Goal: Transaction & Acquisition: Book appointment/travel/reservation

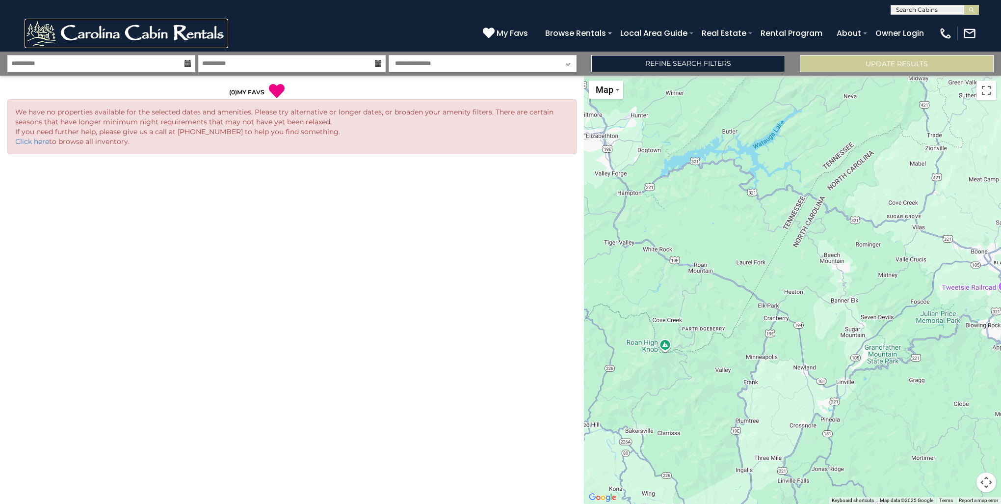
click at [130, 28] on img at bounding box center [127, 33] width 204 height 29
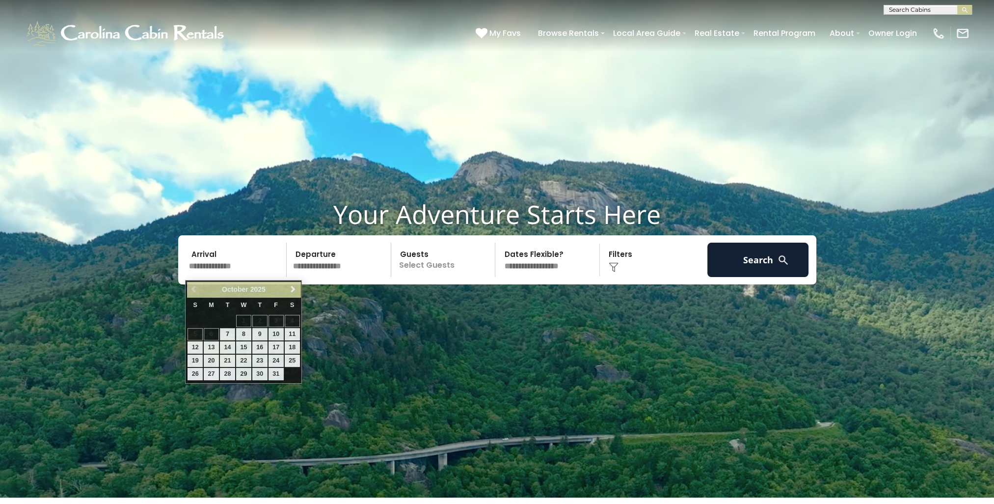
click at [262, 260] on input "text" at bounding box center [237, 259] width 102 height 34
click at [194, 345] on link "12" at bounding box center [194, 347] width 15 height 12
type input "********"
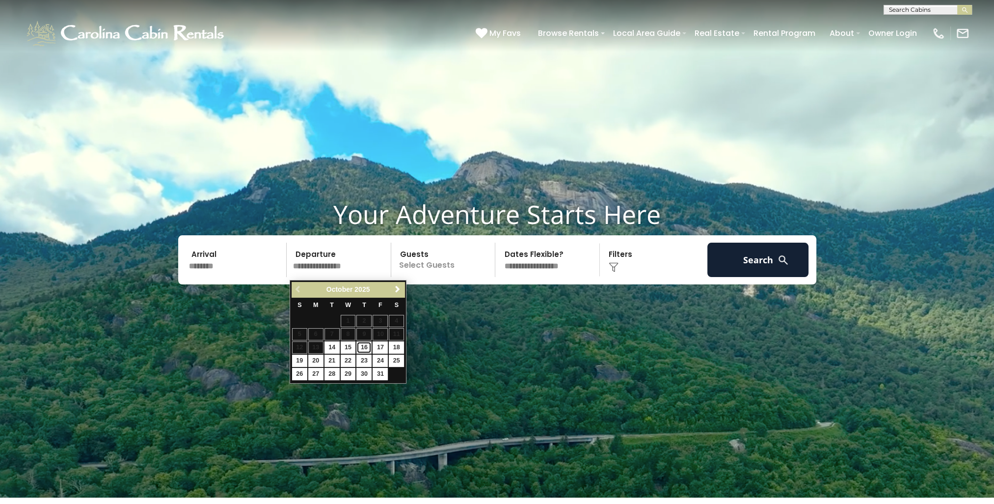
click at [363, 347] on link "16" at bounding box center [363, 347] width 15 height 12
type input "********"
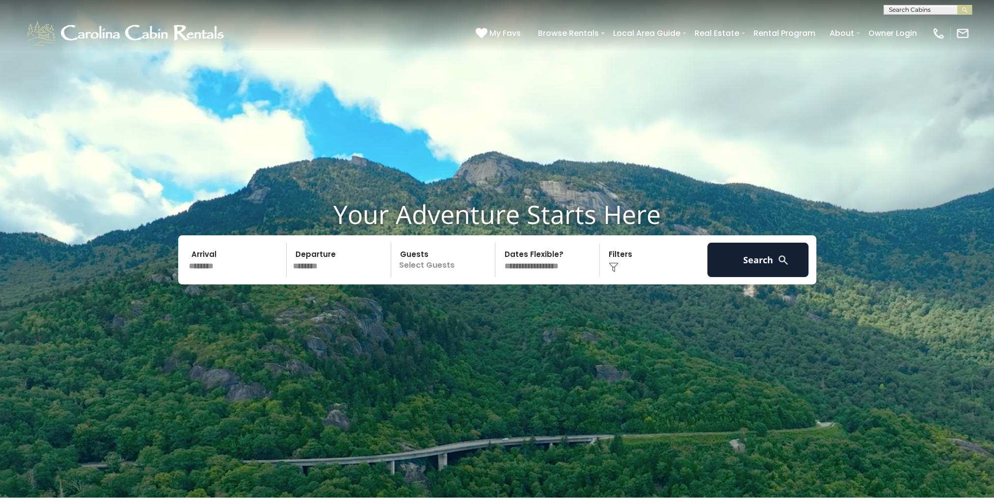
click at [567, 265] on select "**********" at bounding box center [548, 259] width 101 height 34
select select "*"
click at [498, 245] on select "**********" at bounding box center [548, 259] width 101 height 34
click at [639, 268] on div "Click to Choose" at bounding box center [654, 259] width 102 height 34
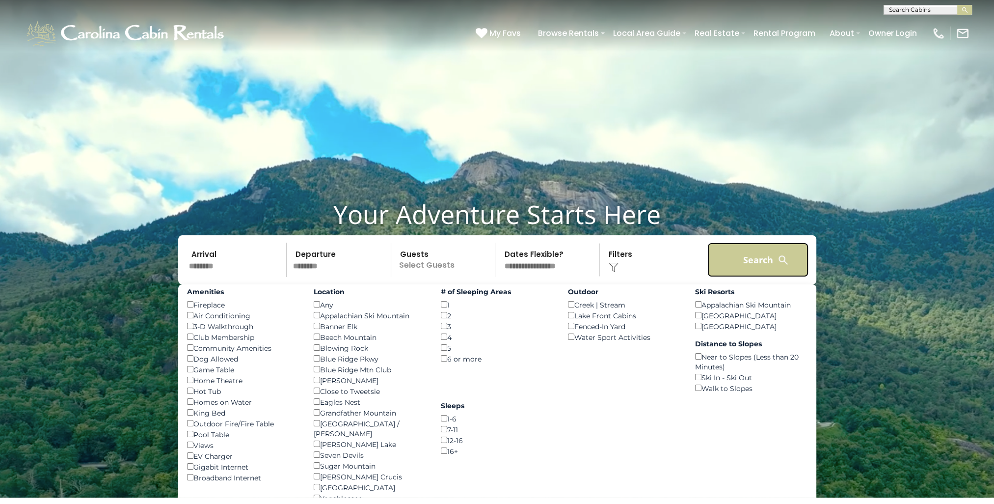
click at [754, 262] on button "Search" at bounding box center [758, 259] width 102 height 34
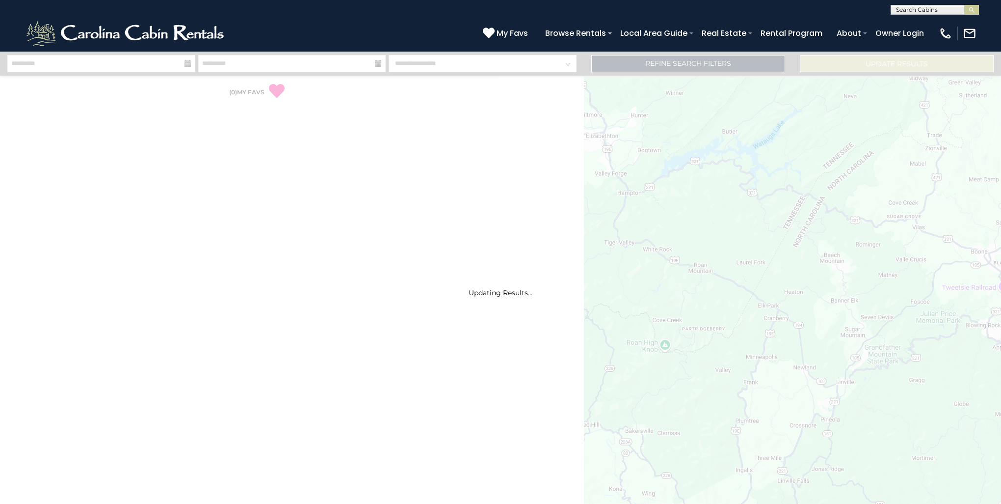
select select "*"
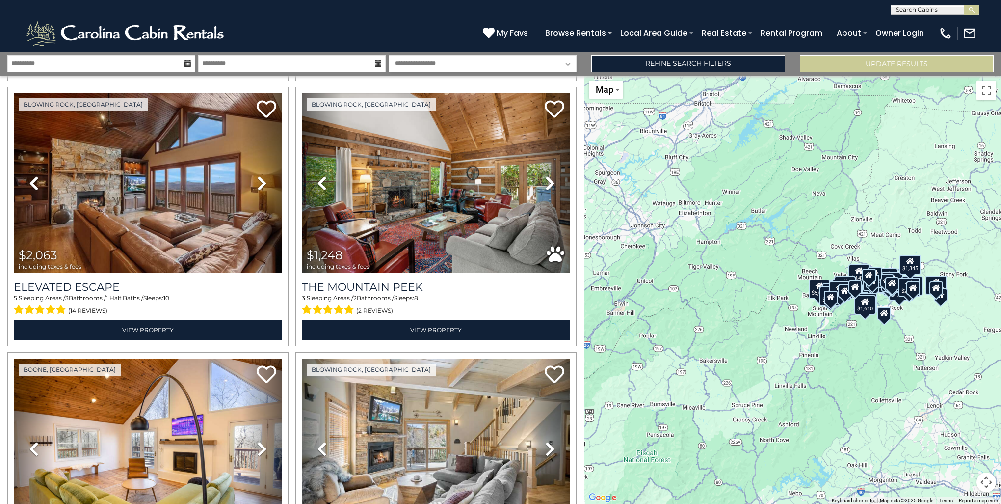
scroll to position [1586, 0]
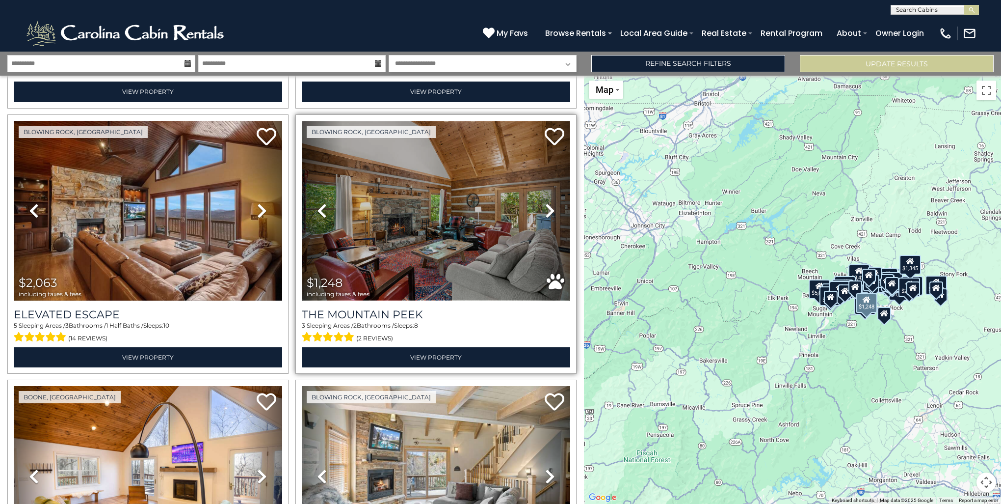
click at [494, 188] on img at bounding box center [436, 211] width 268 height 180
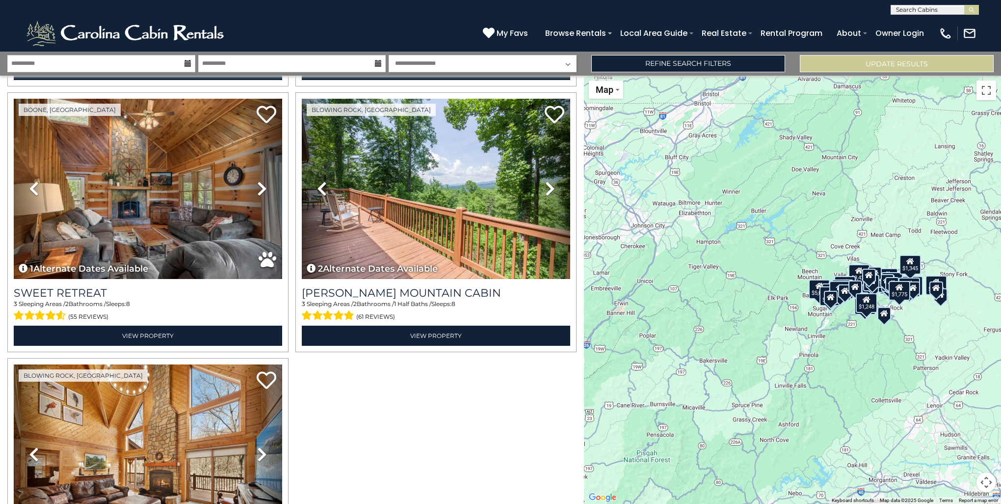
scroll to position [4258, 0]
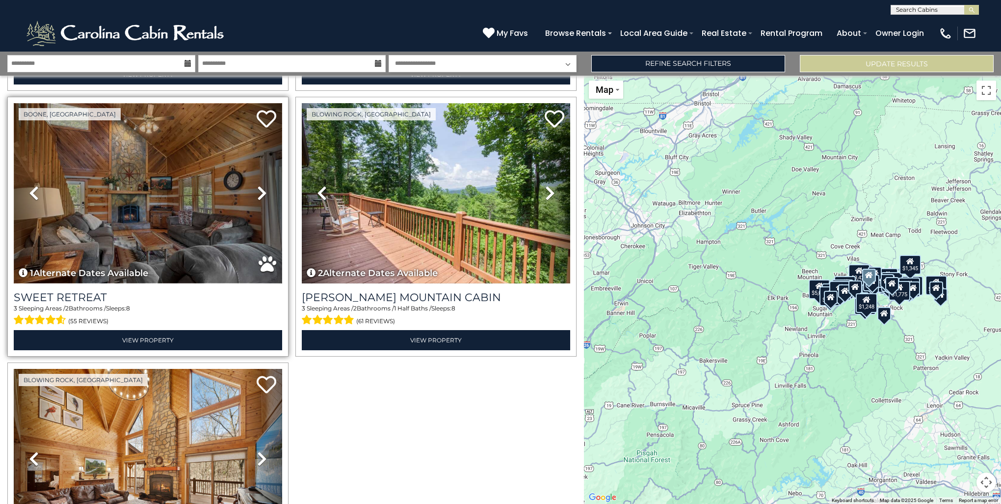
click at [170, 181] on img at bounding box center [148, 193] width 268 height 180
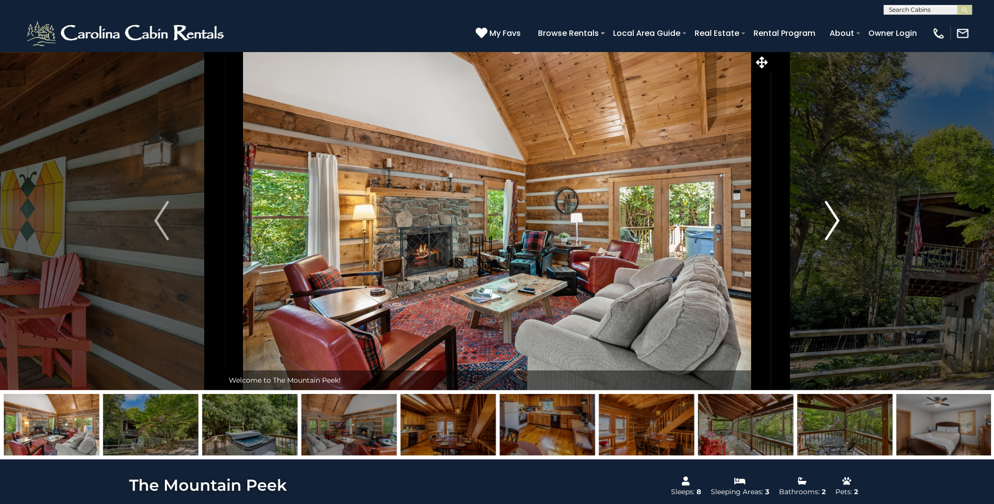
click at [833, 212] on img "Next" at bounding box center [832, 220] width 15 height 39
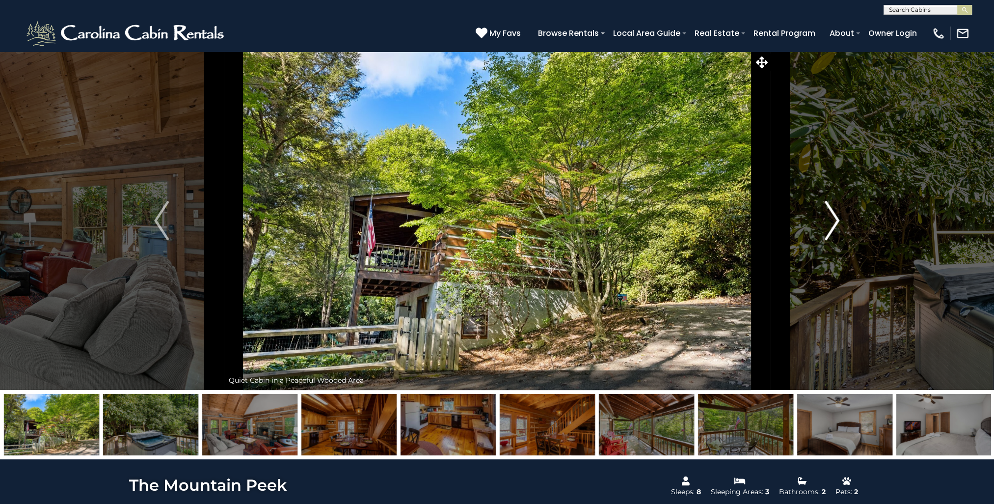
click at [832, 221] on img "Next" at bounding box center [832, 220] width 15 height 39
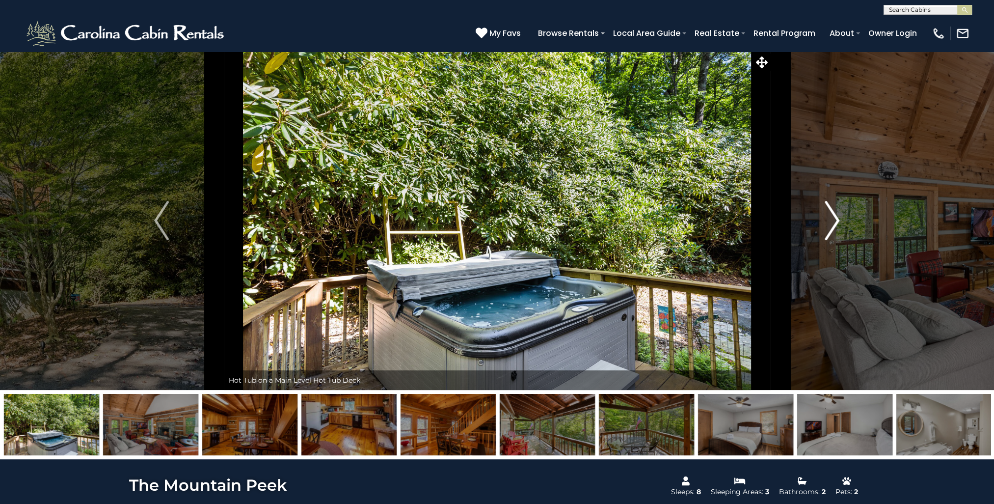
click at [837, 214] on img "Next" at bounding box center [832, 220] width 15 height 39
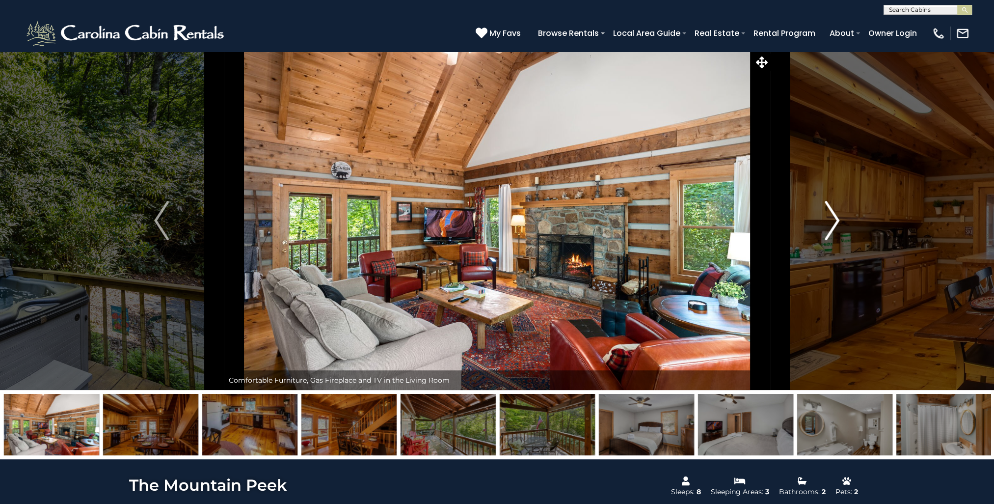
click at [842, 209] on button "Next" at bounding box center [832, 220] width 124 height 339
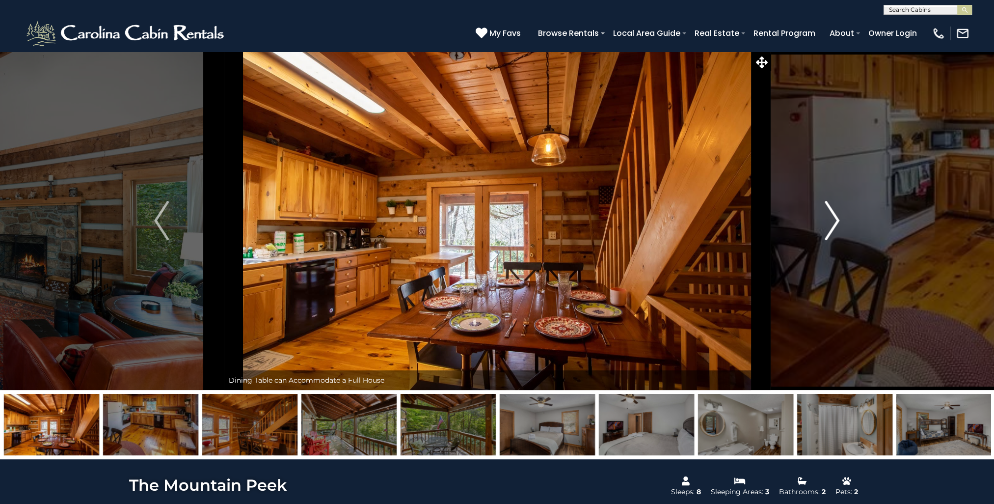
click at [834, 215] on img "Next" at bounding box center [832, 220] width 15 height 39
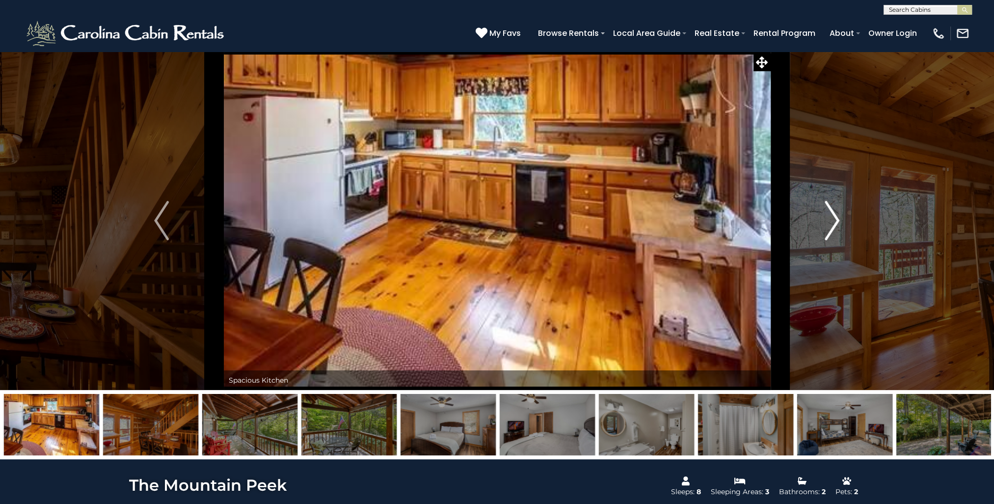
click at [831, 219] on img "Next" at bounding box center [832, 220] width 15 height 39
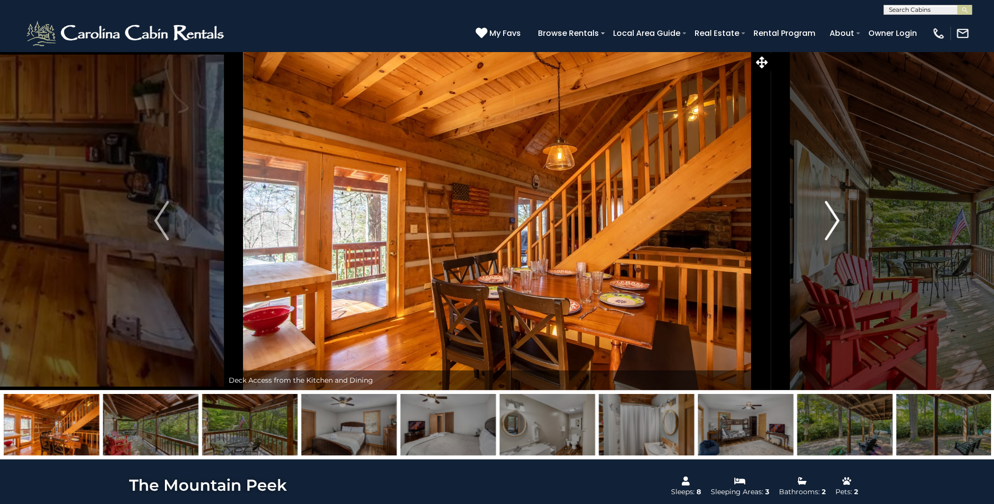
click at [831, 217] on img "Next" at bounding box center [832, 220] width 15 height 39
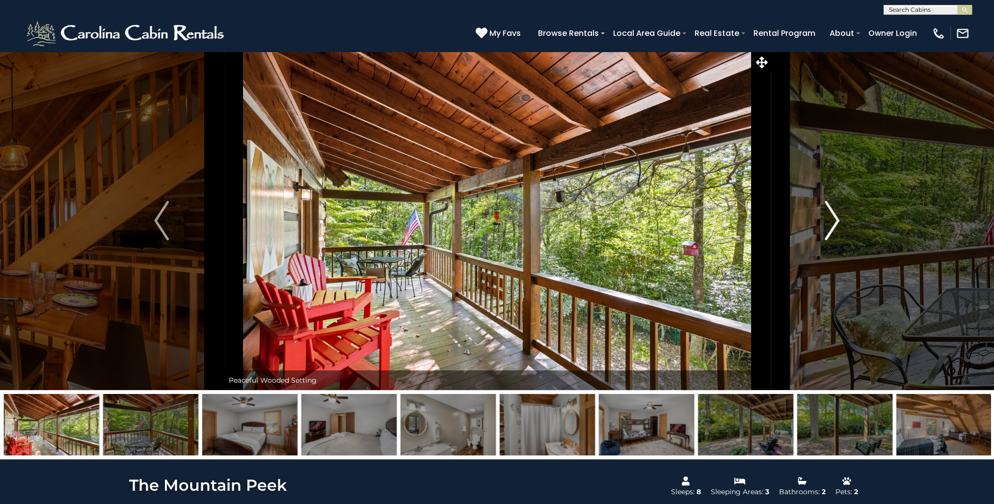
click at [834, 215] on img "Next" at bounding box center [832, 220] width 15 height 39
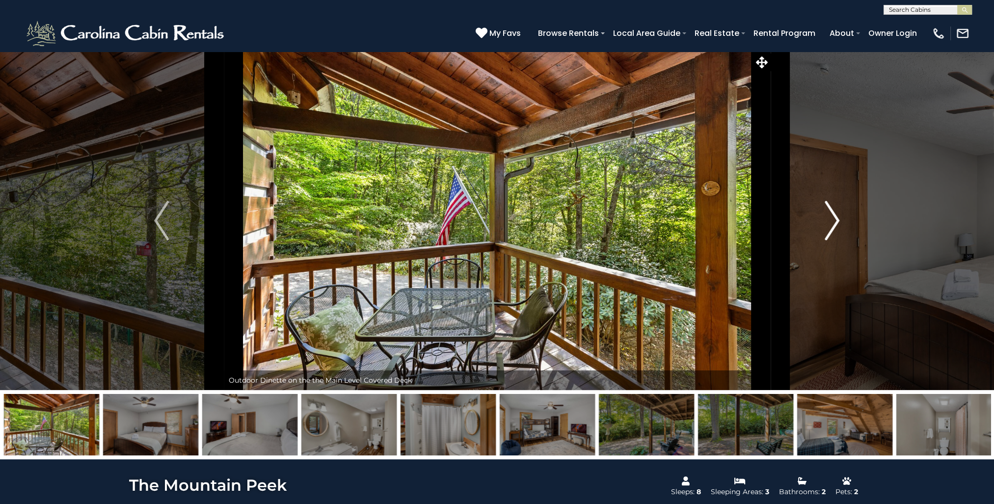
click at [834, 215] on img "Next" at bounding box center [832, 220] width 15 height 39
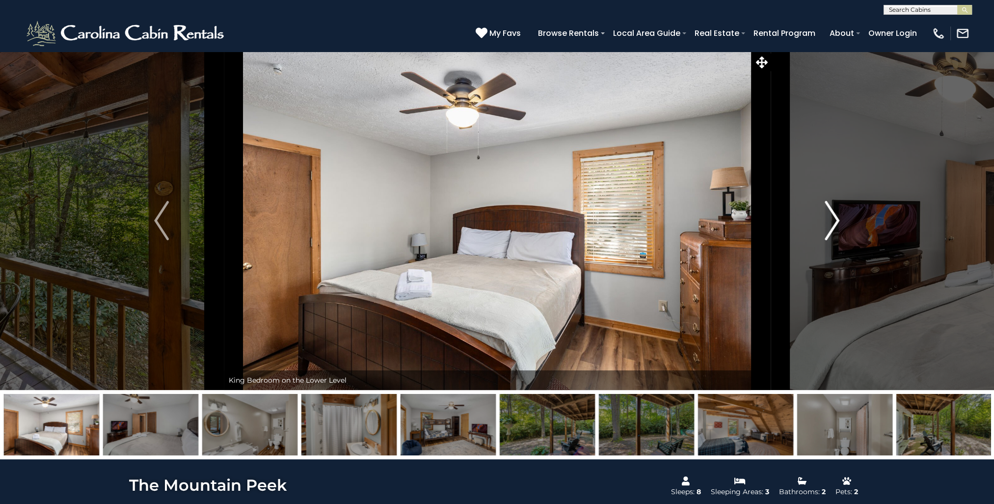
click at [833, 221] on img "Next" at bounding box center [832, 220] width 15 height 39
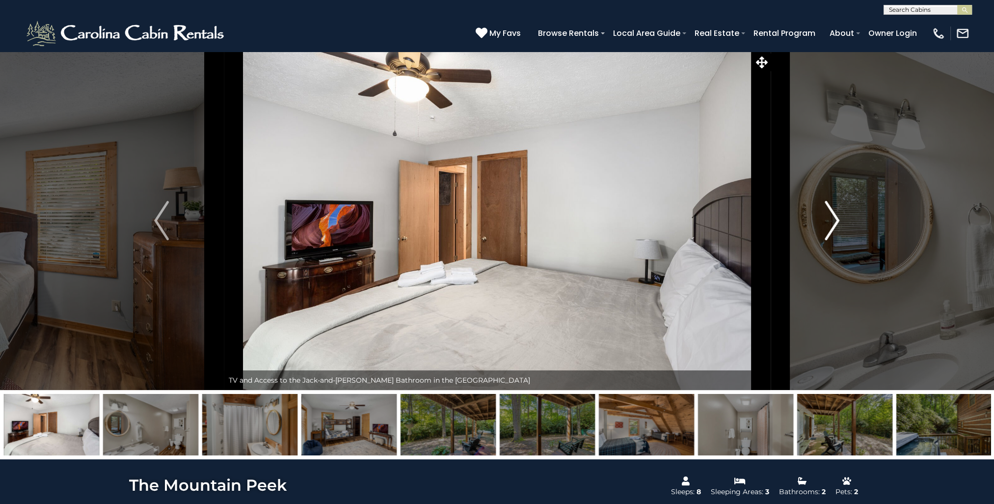
click at [833, 220] on img "Next" at bounding box center [832, 220] width 15 height 39
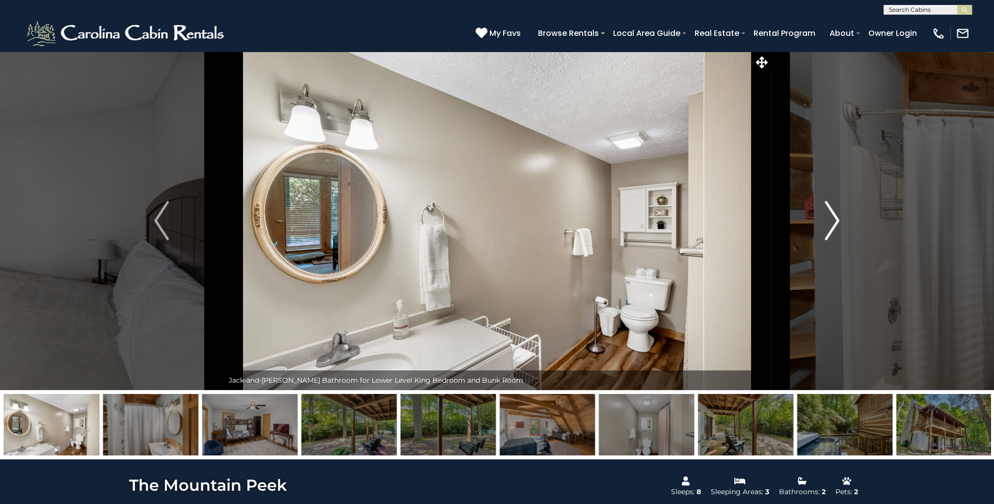
click at [833, 220] on img "Next" at bounding box center [832, 220] width 15 height 39
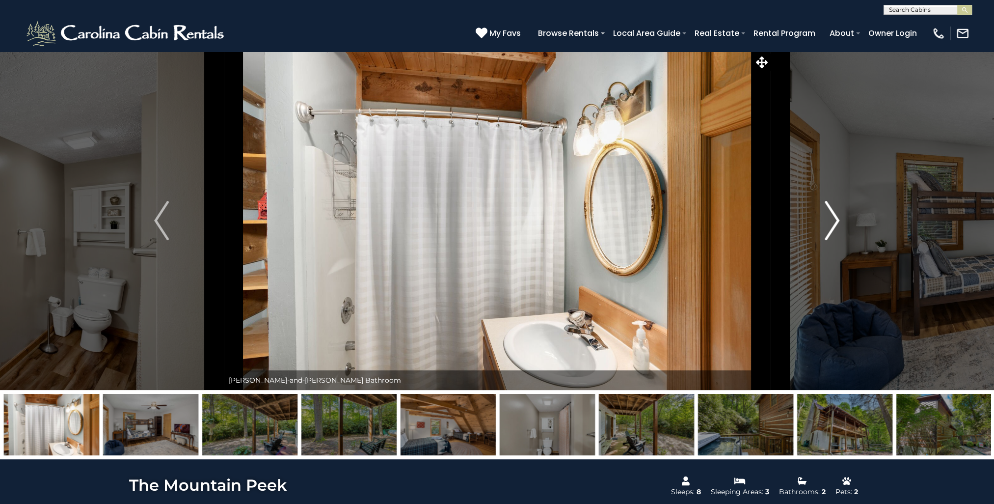
click at [834, 219] on img "Next" at bounding box center [832, 220] width 15 height 39
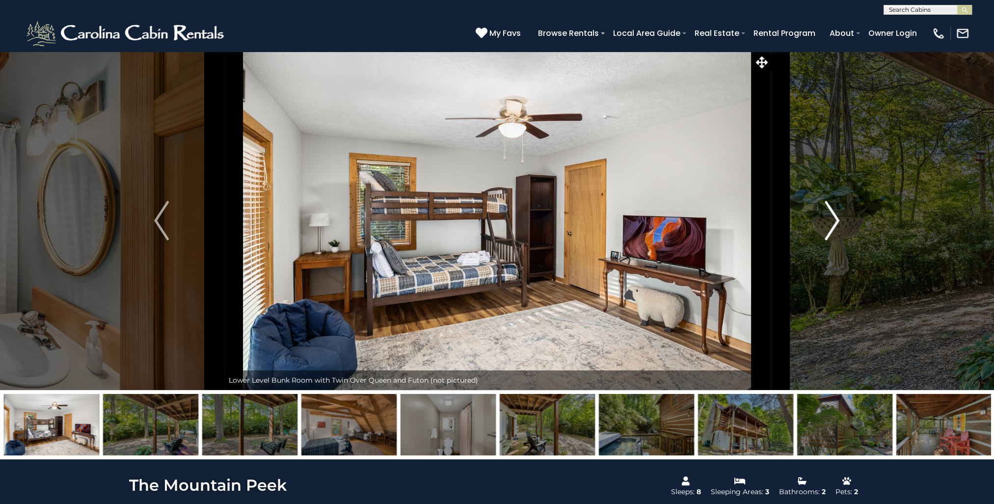
click at [834, 219] on img "Next" at bounding box center [832, 220] width 15 height 39
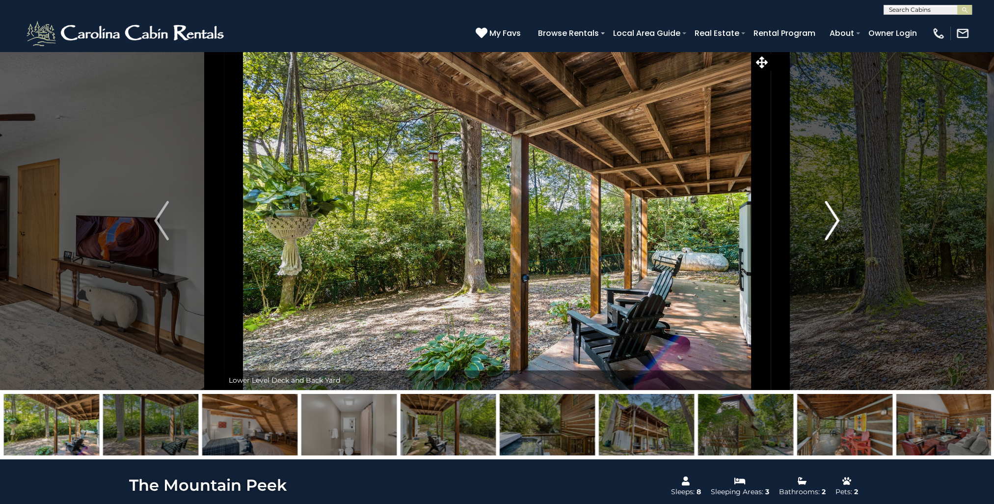
click at [834, 219] on img "Next" at bounding box center [832, 220] width 15 height 39
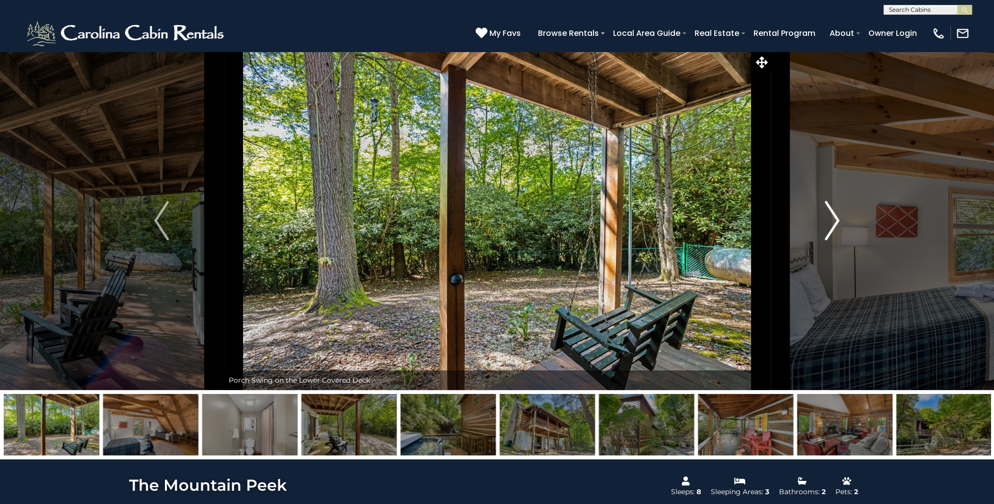
click at [836, 218] on img "Next" at bounding box center [832, 220] width 15 height 39
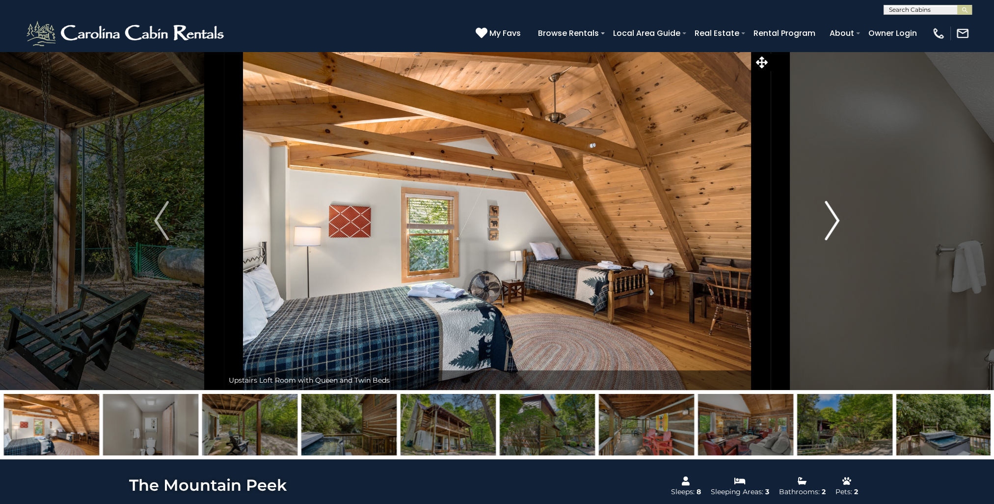
click at [836, 217] on img "Next" at bounding box center [832, 220] width 15 height 39
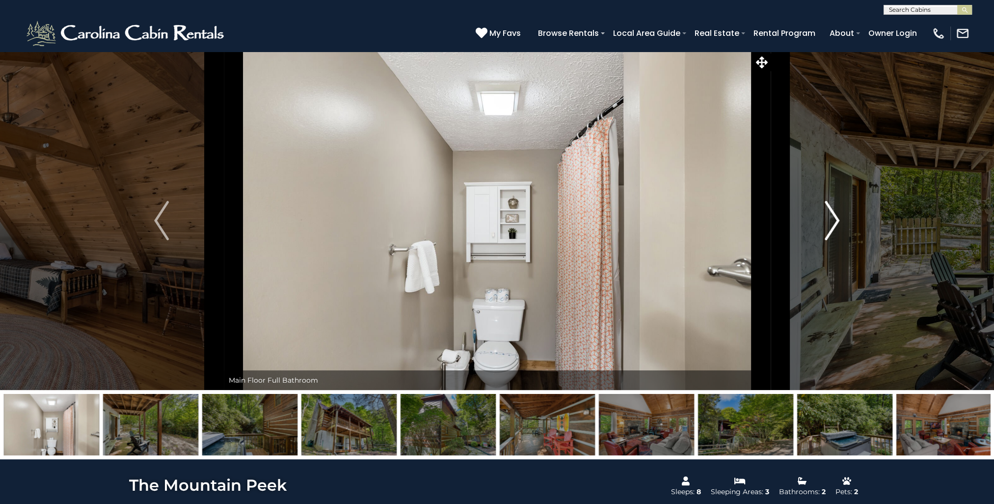
click at [836, 217] on img "Next" at bounding box center [832, 220] width 15 height 39
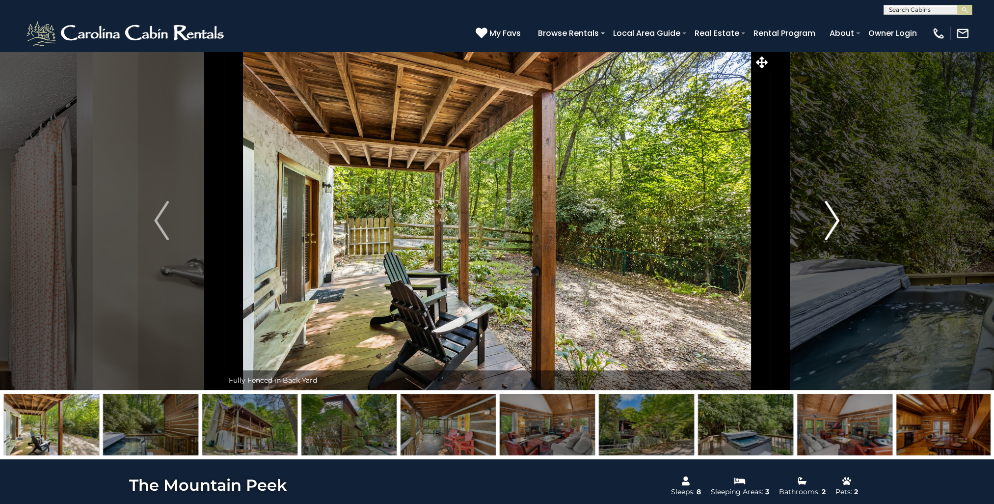
click at [836, 217] on img "Next" at bounding box center [832, 220] width 15 height 39
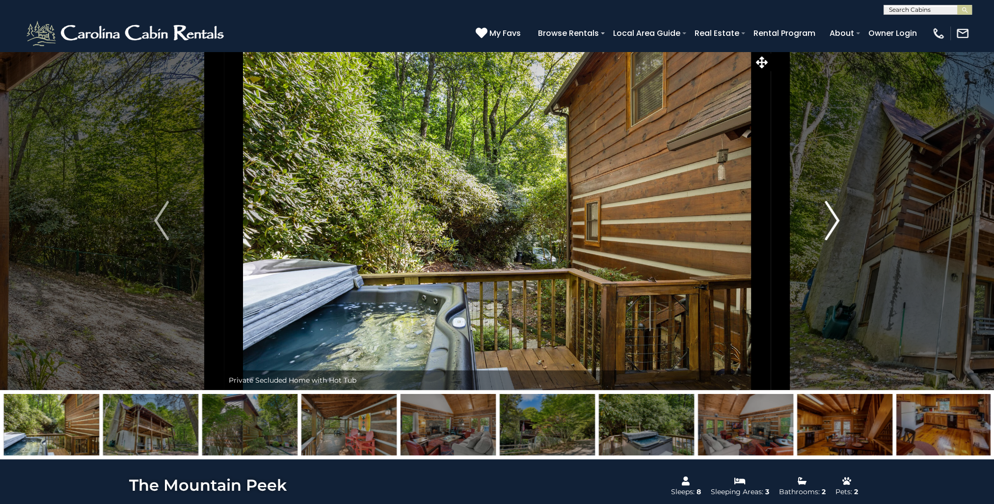
click at [838, 214] on img "Next" at bounding box center [832, 220] width 15 height 39
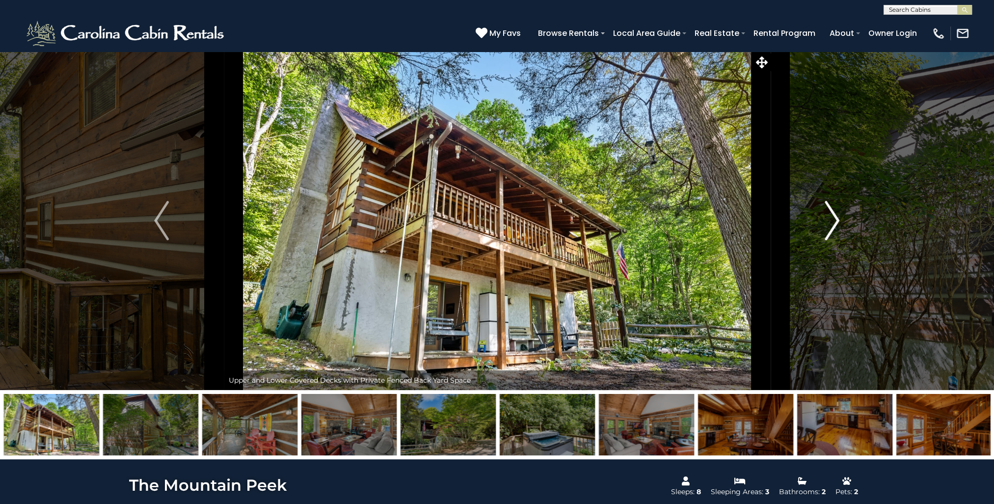
click at [840, 211] on button "Next" at bounding box center [832, 220] width 124 height 339
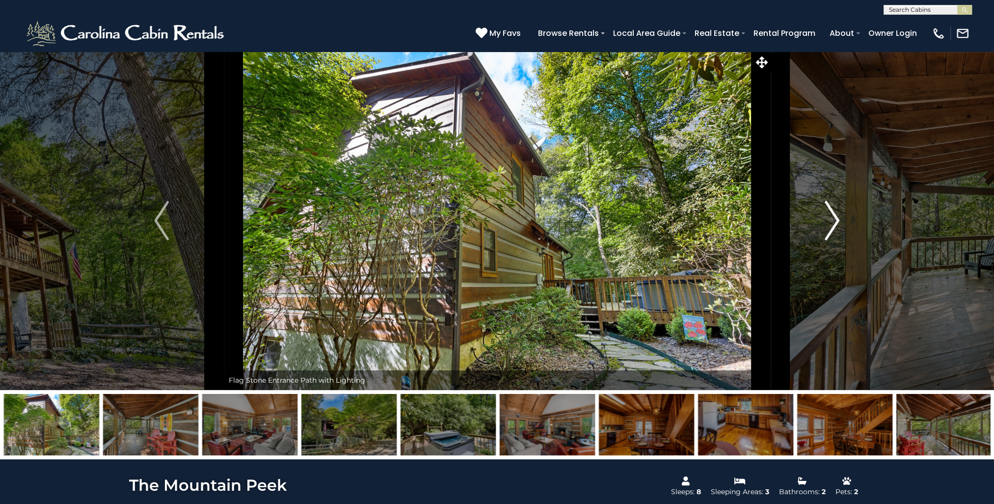
click at [842, 210] on button "Next" at bounding box center [832, 220] width 124 height 339
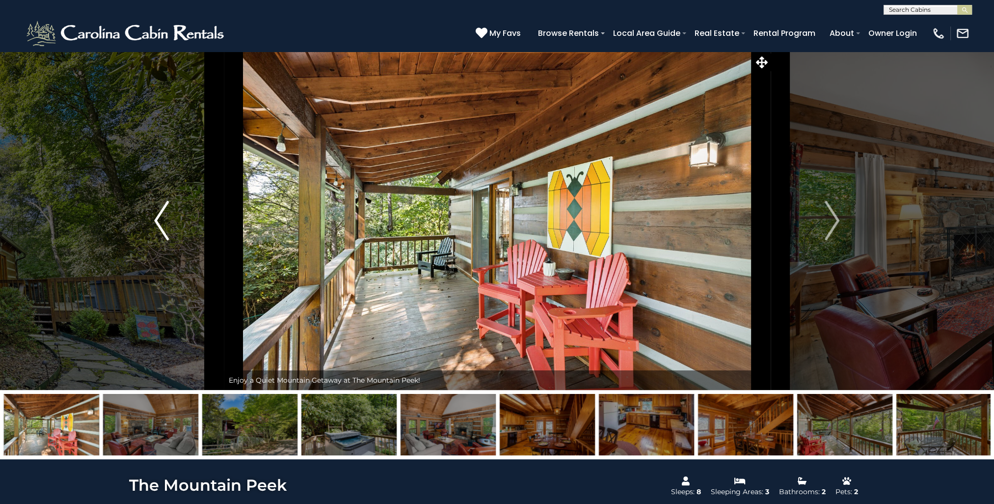
drag, startPoint x: 160, startPoint y: 226, endPoint x: 166, endPoint y: 223, distance: 7.2
click at [160, 226] on img "Previous" at bounding box center [161, 220] width 15 height 39
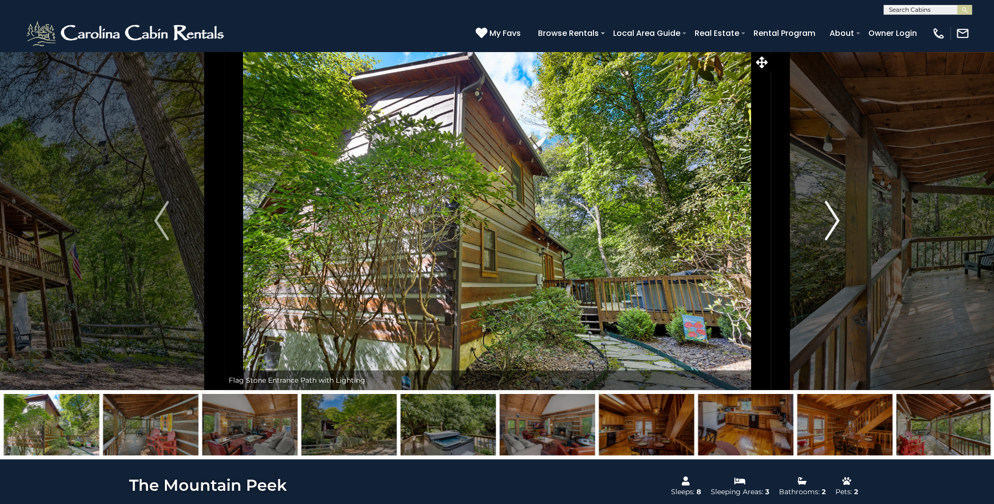
click at [839, 224] on img "Next" at bounding box center [832, 220] width 15 height 39
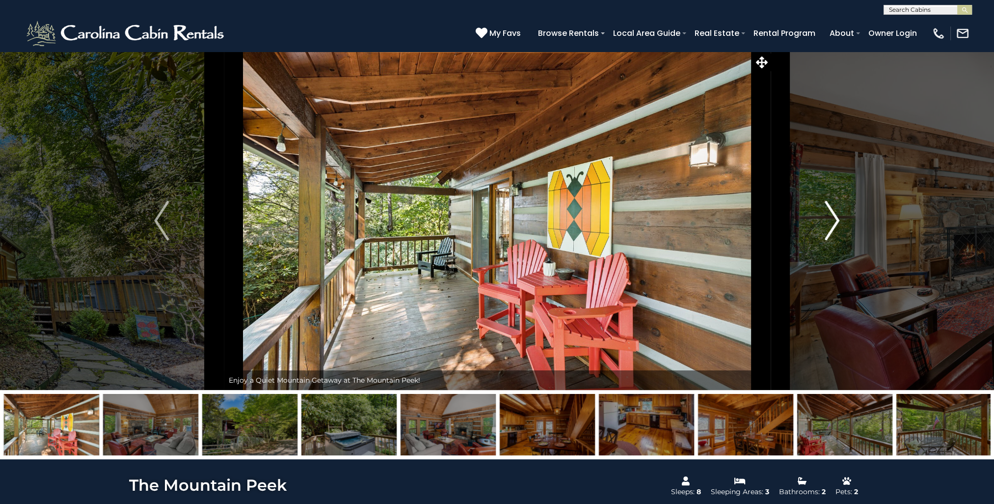
click at [839, 223] on img "Next" at bounding box center [832, 220] width 15 height 39
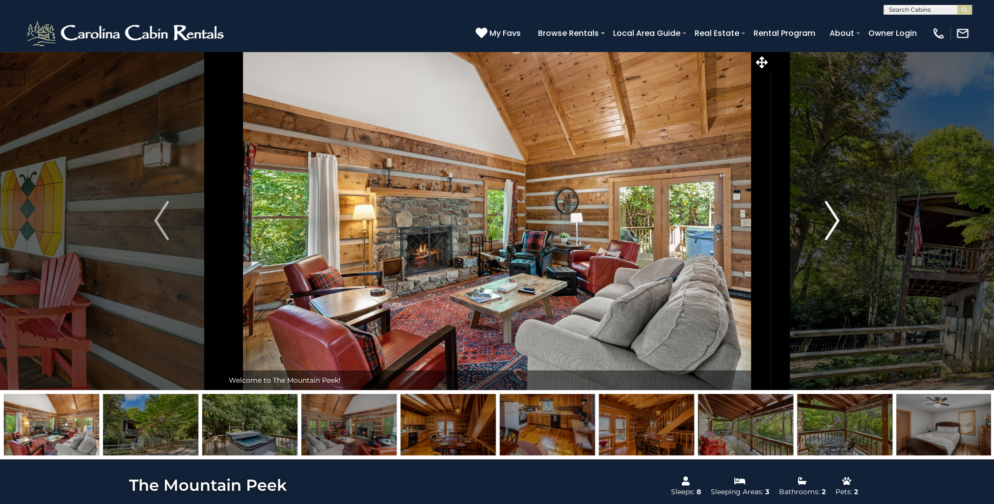
click at [839, 223] on img "Next" at bounding box center [832, 220] width 15 height 39
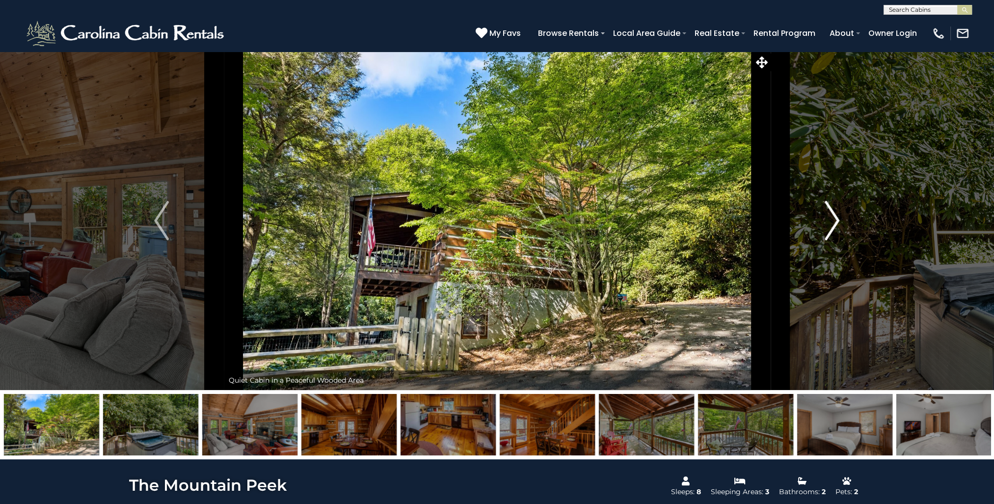
click at [841, 222] on button "Next" at bounding box center [832, 220] width 124 height 339
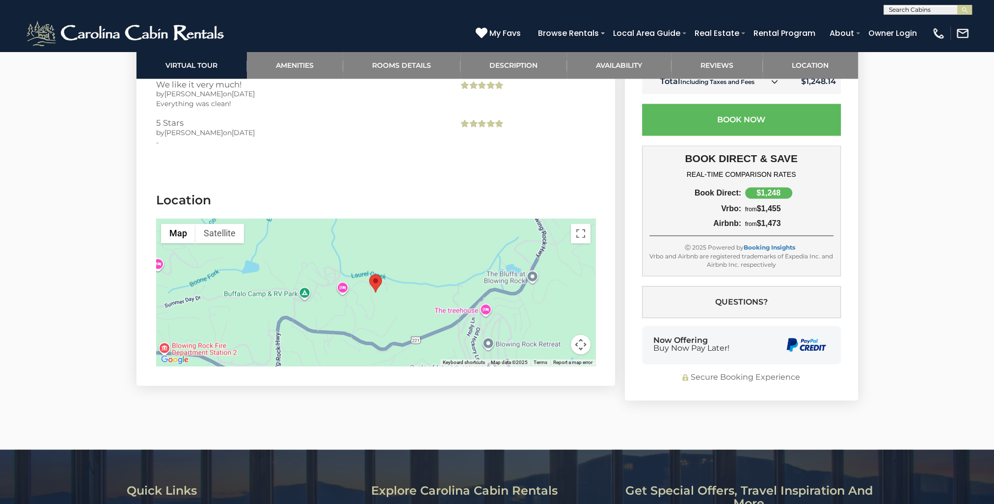
scroll to position [2033, 0]
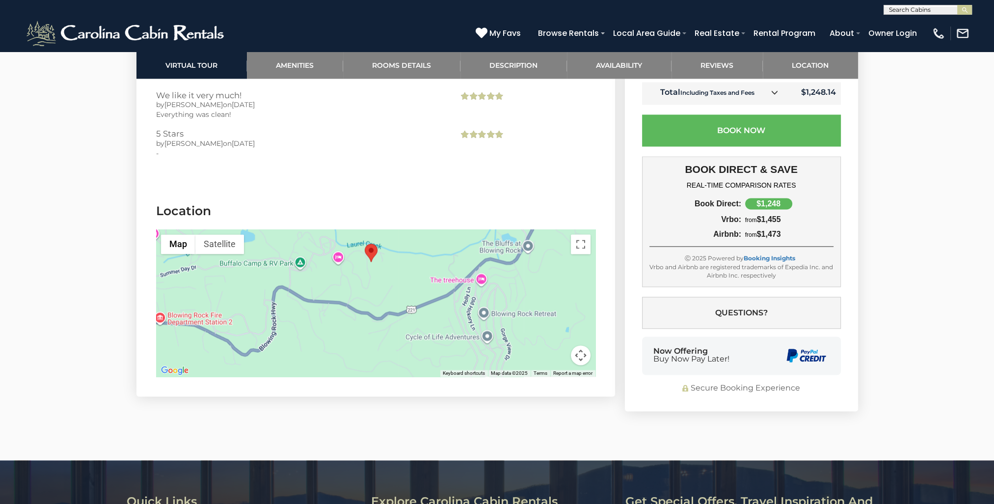
drag, startPoint x: 442, startPoint y: 247, endPoint x: 437, endPoint y: 207, distance: 40.5
click at [437, 229] on div at bounding box center [375, 302] width 439 height 147
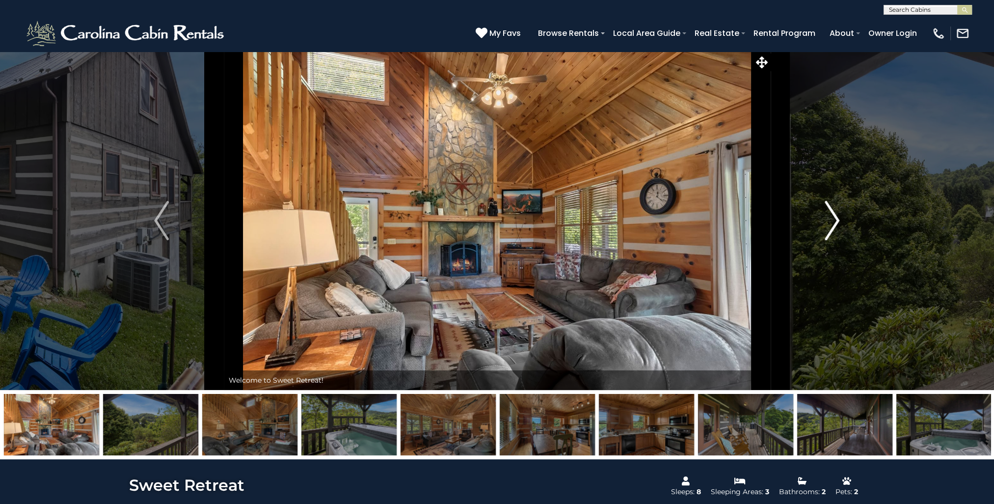
click at [835, 219] on img "Next" at bounding box center [832, 220] width 15 height 39
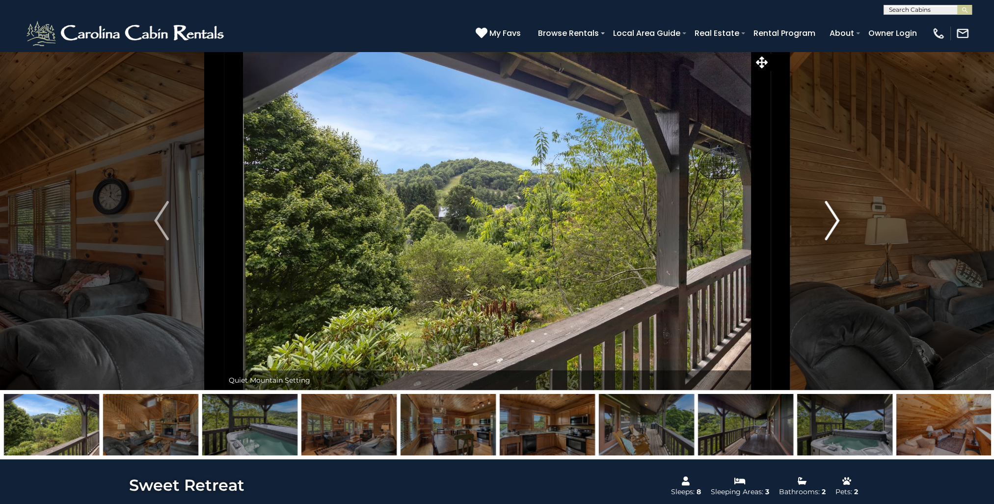
click at [835, 218] on img "Next" at bounding box center [832, 220] width 15 height 39
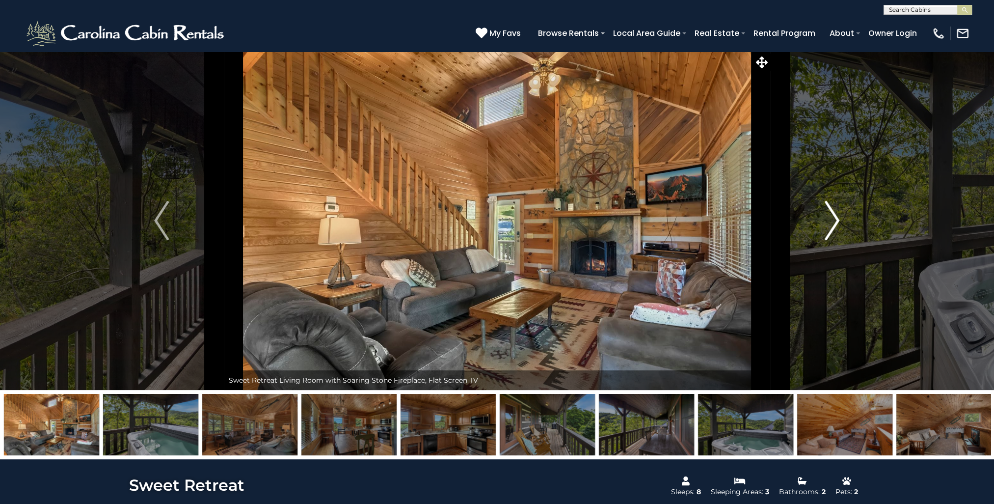
click at [835, 218] on img "Next" at bounding box center [832, 220] width 15 height 39
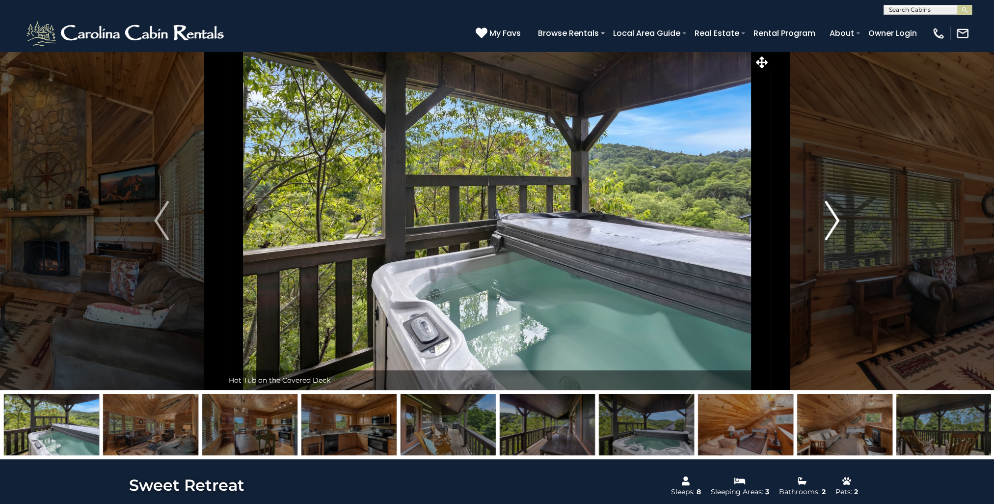
click at [834, 218] on img "Next" at bounding box center [832, 220] width 15 height 39
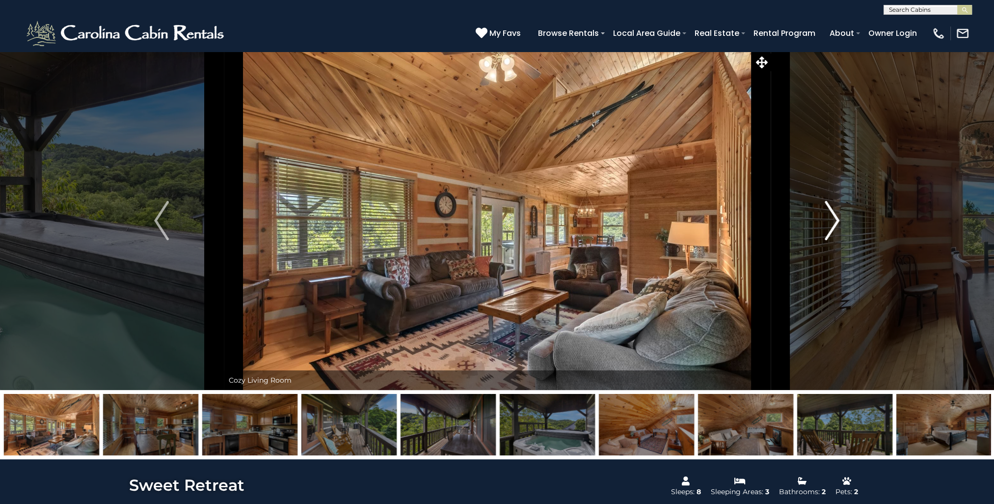
click at [834, 218] on img "Next" at bounding box center [832, 220] width 15 height 39
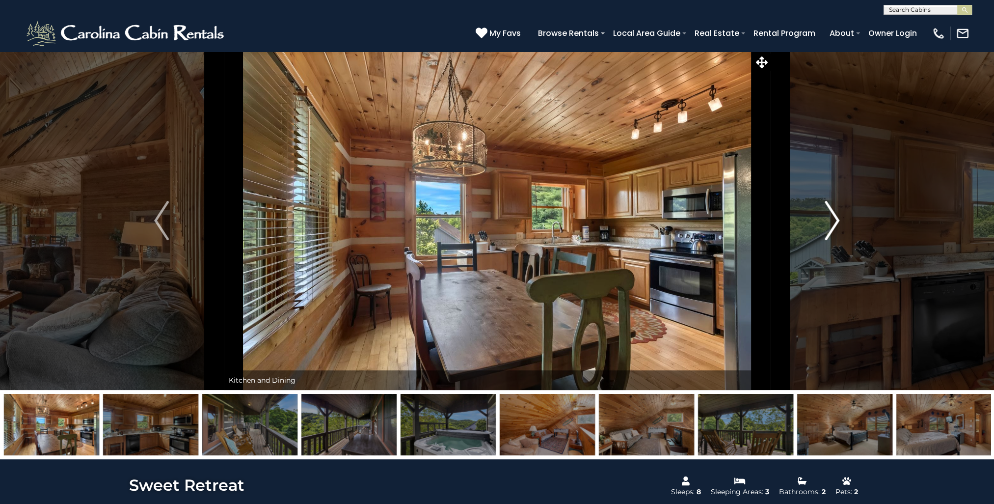
click at [832, 219] on img "Next" at bounding box center [832, 220] width 15 height 39
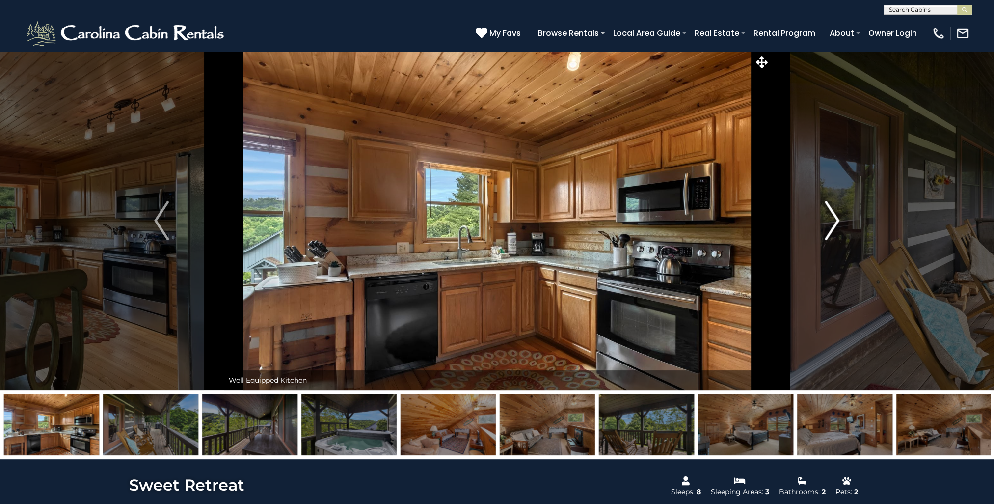
click at [829, 219] on img "Next" at bounding box center [832, 220] width 15 height 39
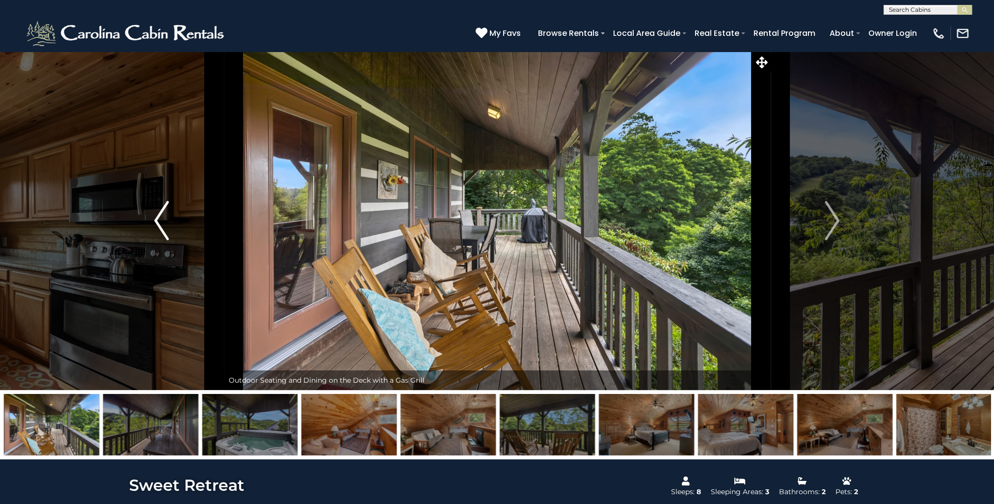
click at [159, 221] on img "Previous" at bounding box center [161, 220] width 15 height 39
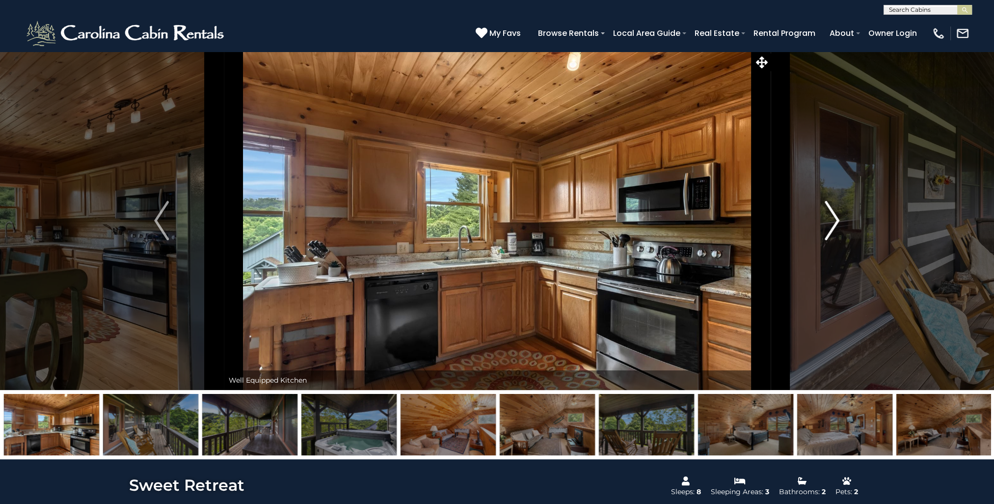
click at [834, 226] on img "Next" at bounding box center [832, 220] width 15 height 39
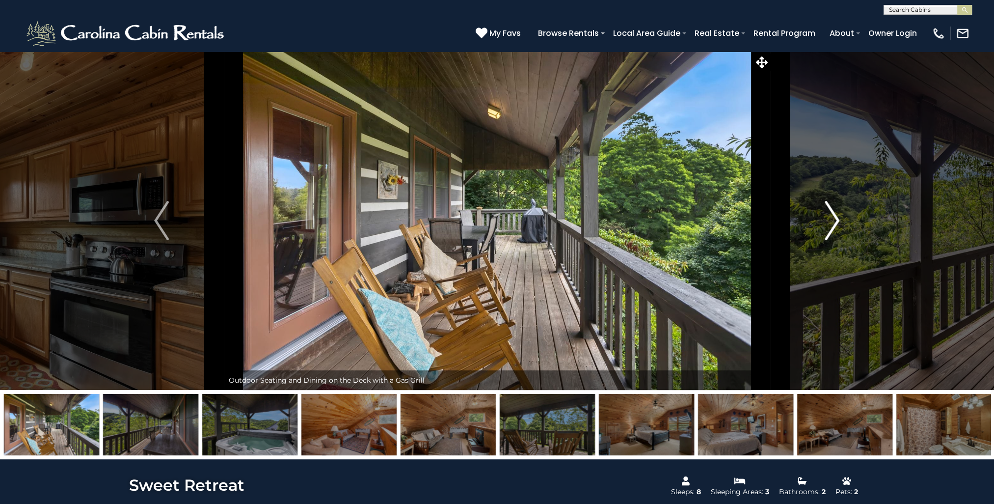
click at [833, 226] on img "Next" at bounding box center [832, 220] width 15 height 39
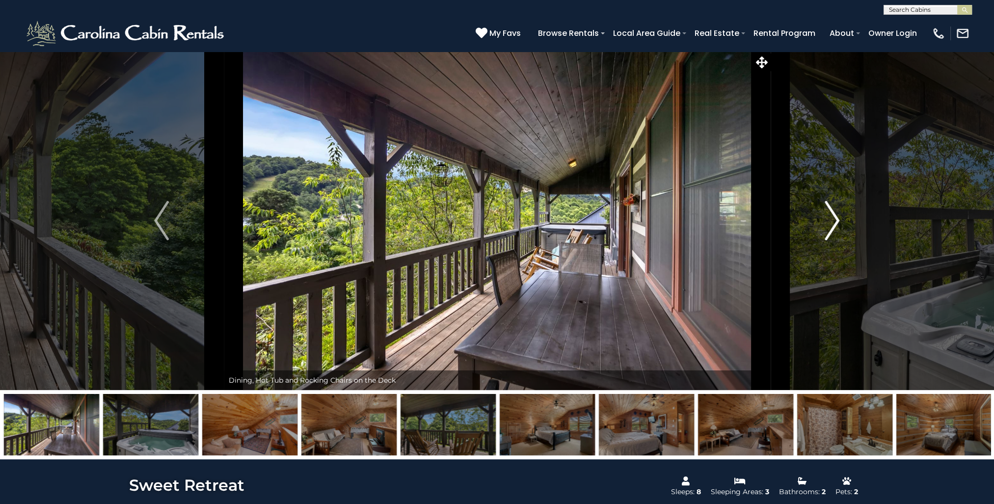
click at [833, 226] on img "Next" at bounding box center [832, 220] width 15 height 39
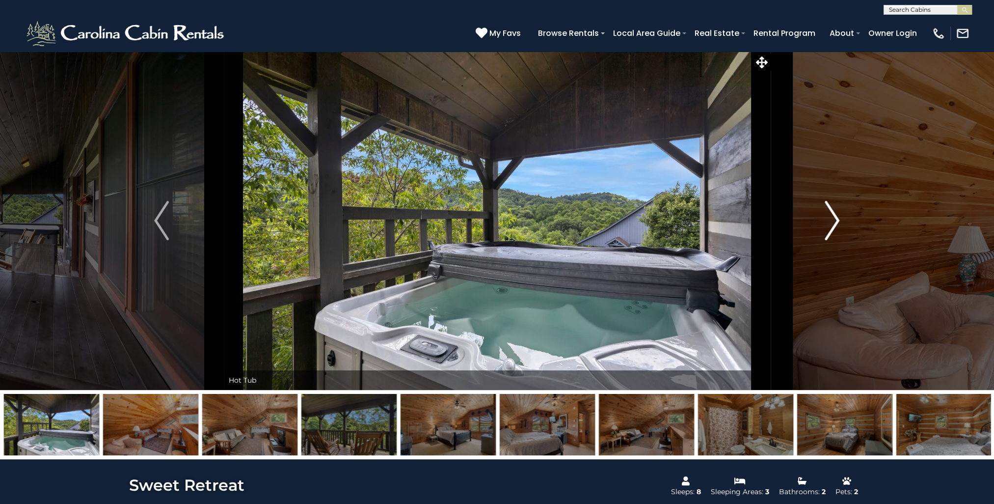
click at [834, 225] on img "Next" at bounding box center [832, 220] width 15 height 39
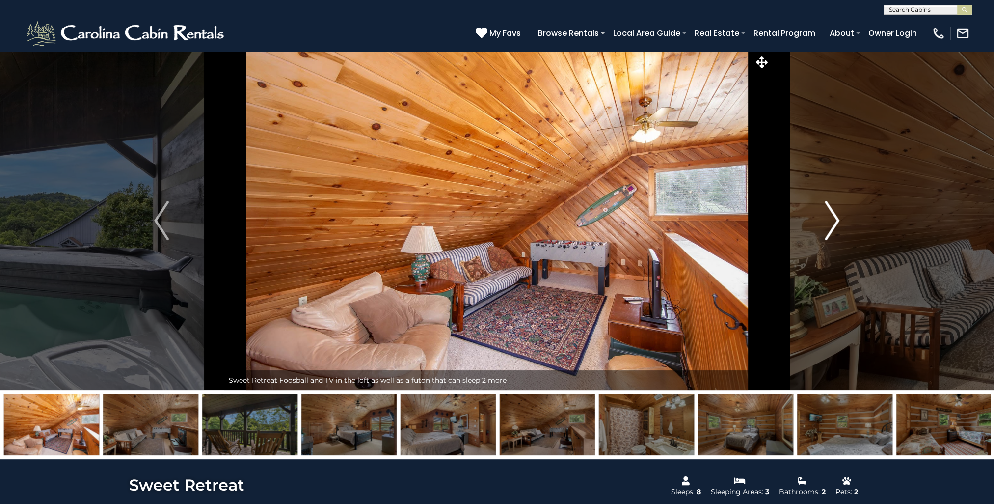
click at [834, 225] on img "Next" at bounding box center [832, 220] width 15 height 39
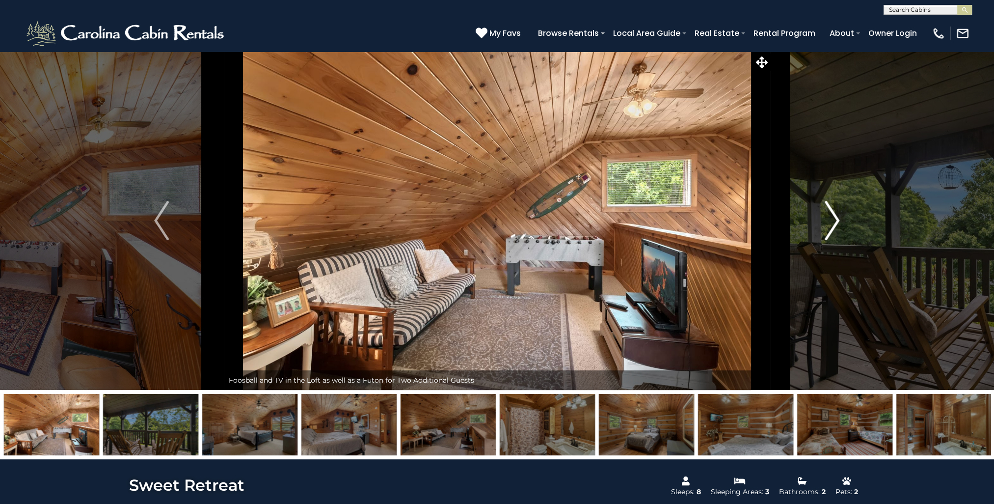
click at [838, 222] on img "Next" at bounding box center [832, 220] width 15 height 39
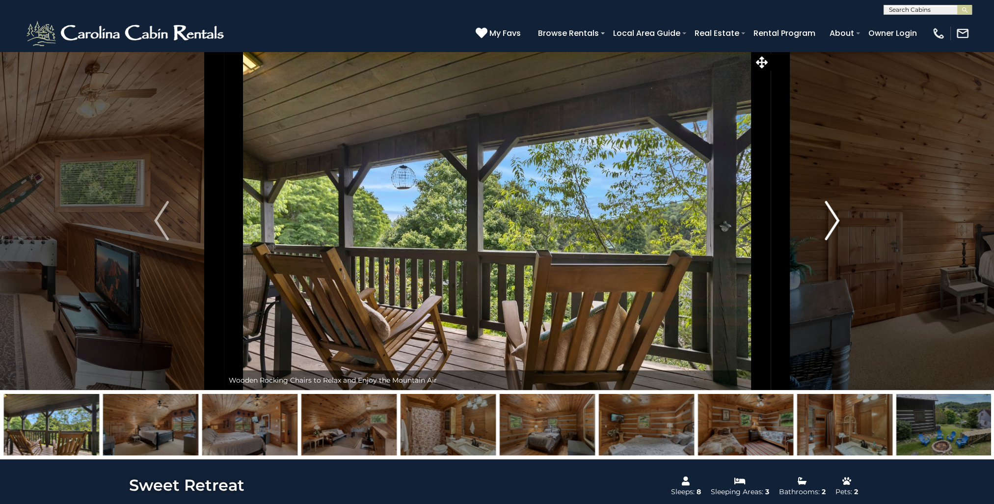
click at [842, 216] on button "Next" at bounding box center [832, 220] width 124 height 339
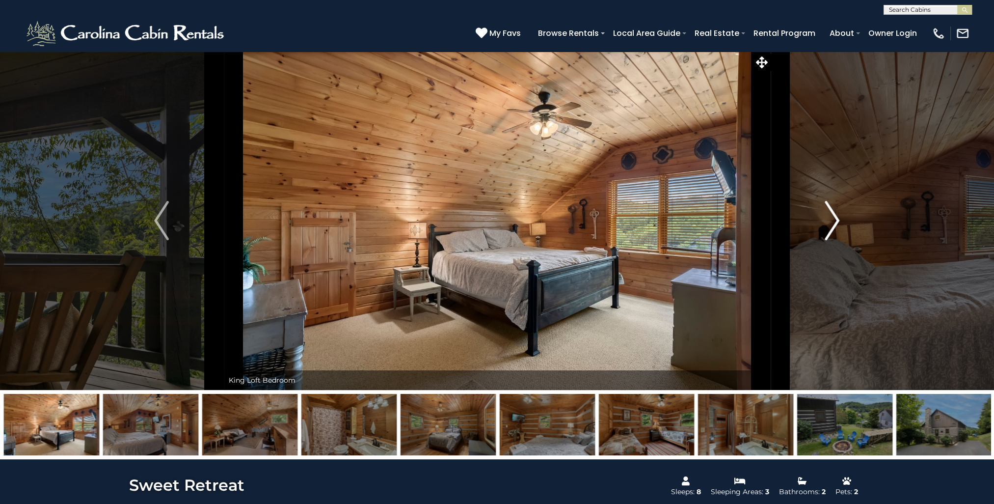
click at [842, 216] on button "Next" at bounding box center [832, 220] width 124 height 339
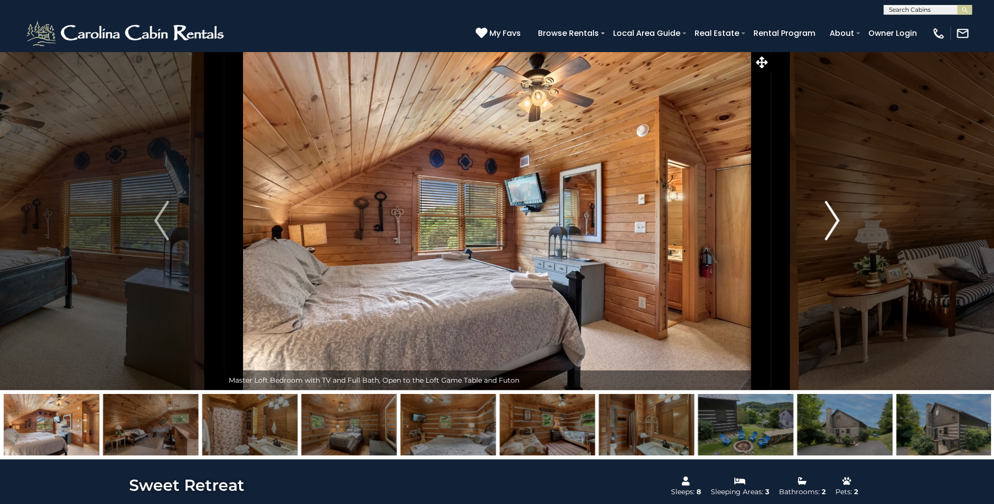
click at [842, 216] on button "Next" at bounding box center [832, 220] width 124 height 339
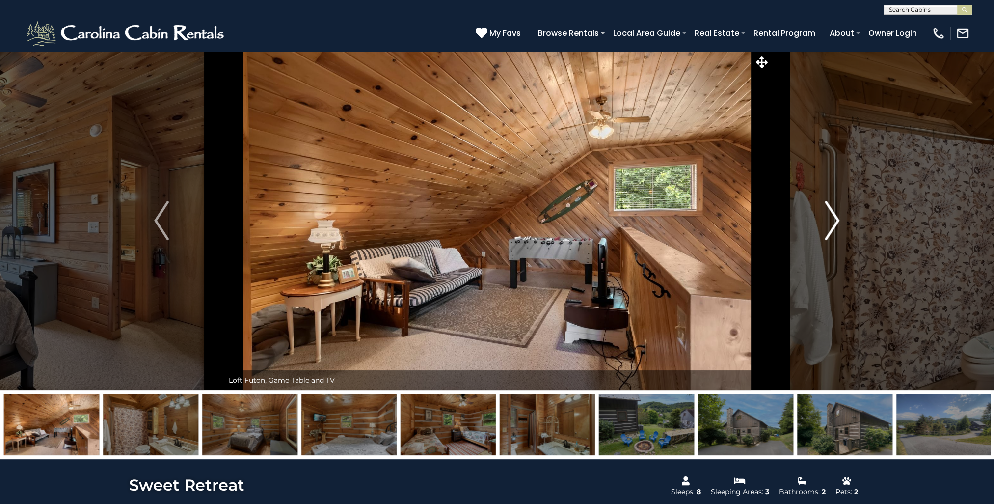
click at [842, 216] on button "Next" at bounding box center [832, 220] width 124 height 339
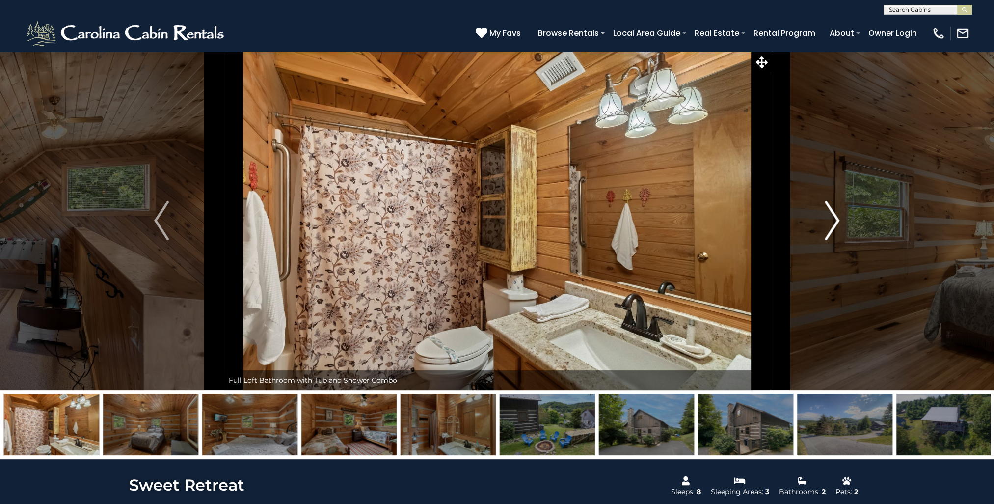
click at [842, 216] on button "Next" at bounding box center [832, 220] width 124 height 339
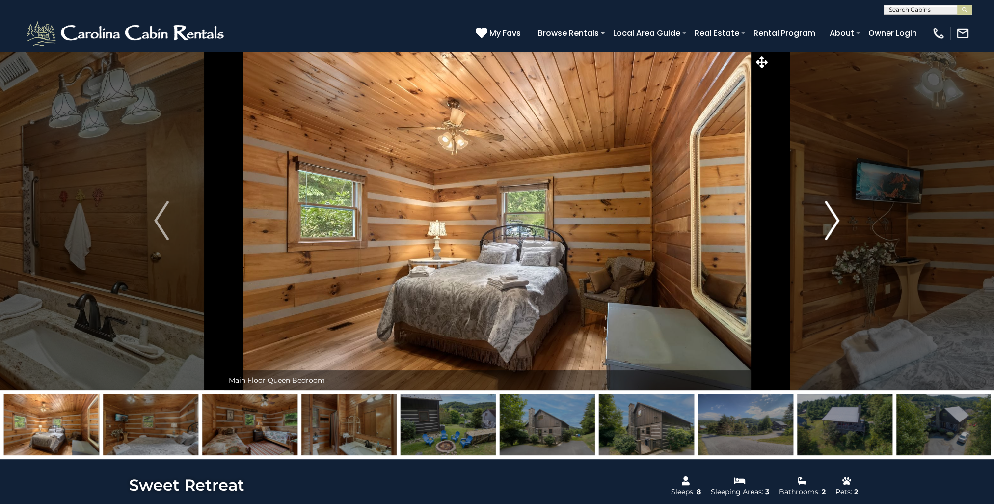
click at [842, 216] on button "Next" at bounding box center [832, 220] width 124 height 339
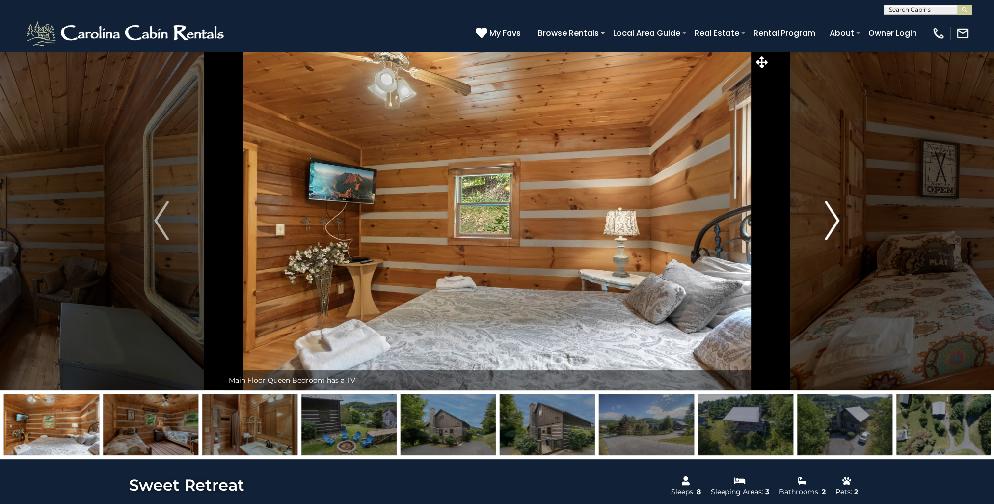
click at [842, 216] on button "Next" at bounding box center [832, 220] width 124 height 339
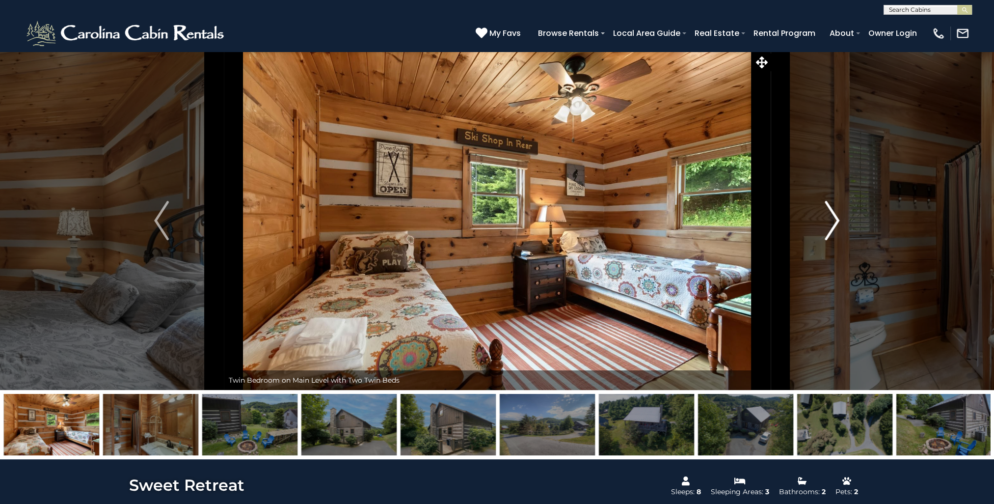
click at [842, 216] on button "Next" at bounding box center [832, 220] width 124 height 339
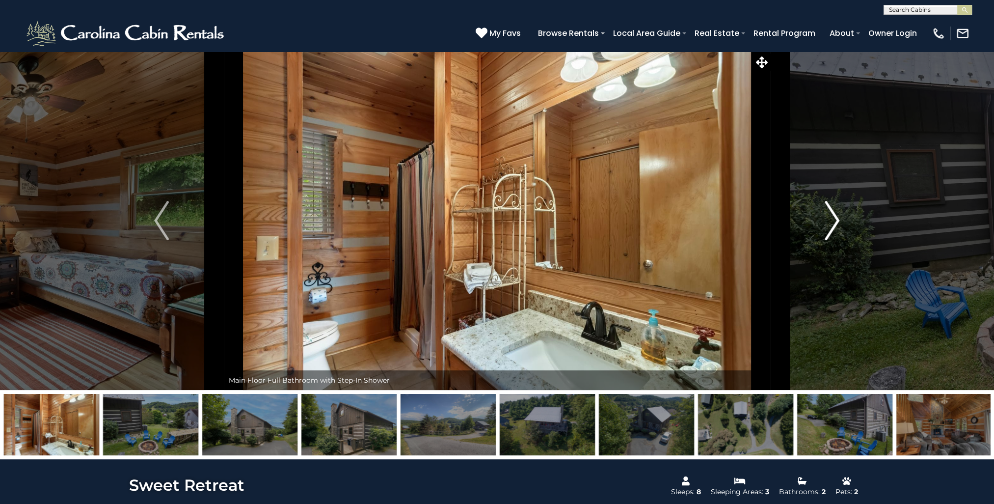
click at [842, 216] on button "Next" at bounding box center [832, 220] width 124 height 339
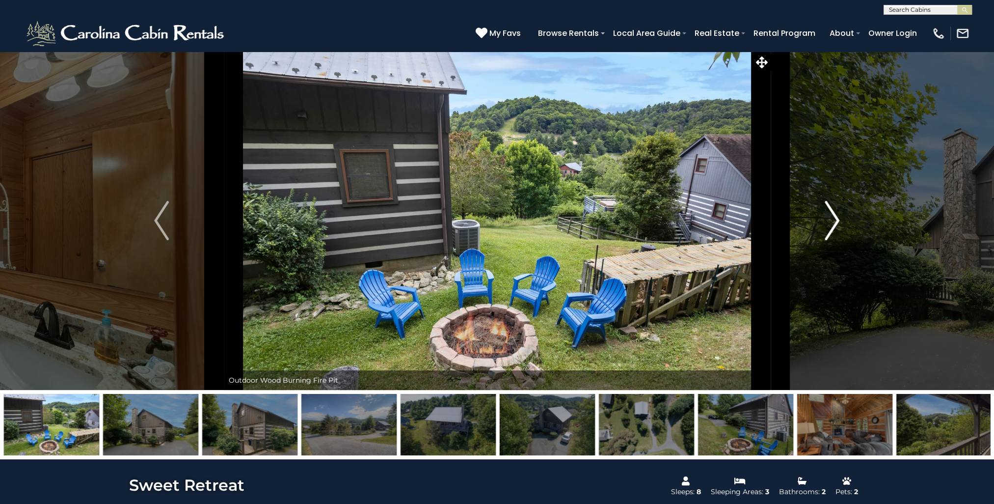
click at [842, 216] on button "Next" at bounding box center [832, 220] width 124 height 339
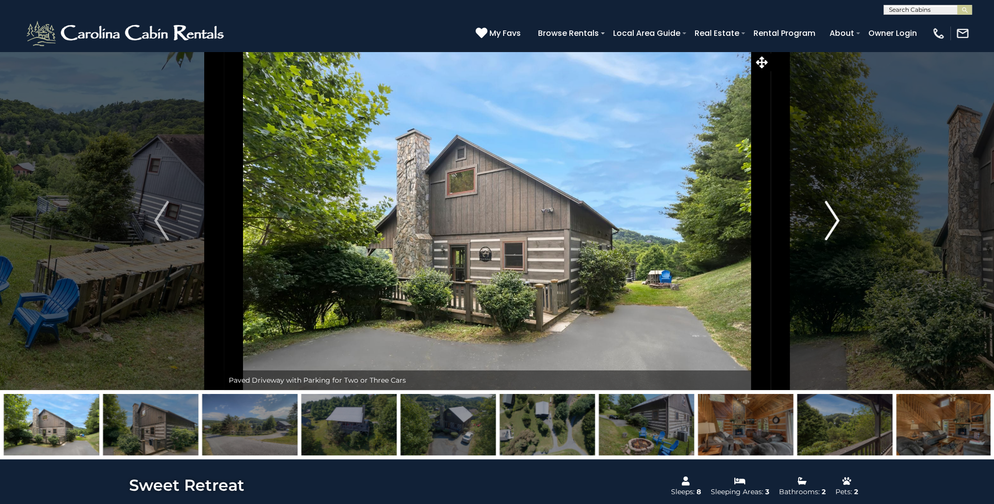
click at [842, 216] on button "Next" at bounding box center [832, 220] width 124 height 339
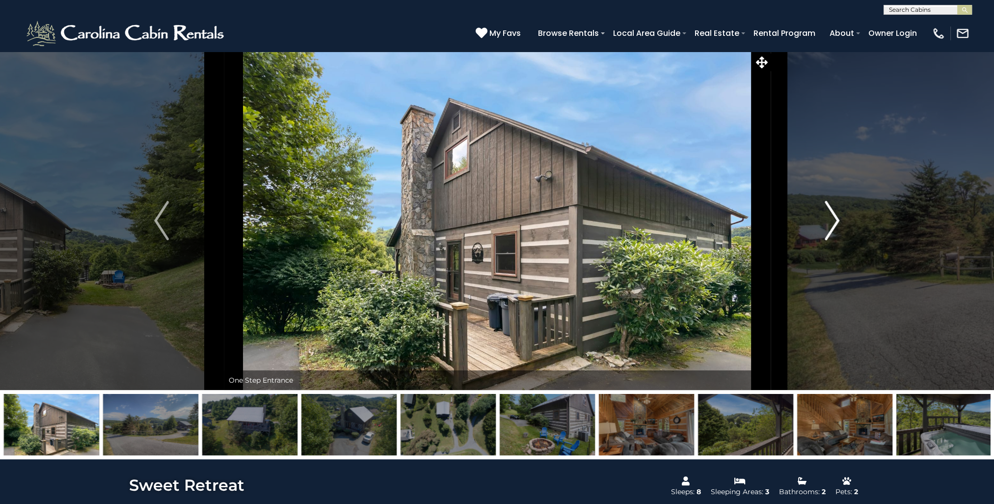
click at [842, 216] on button "Next" at bounding box center [832, 220] width 124 height 339
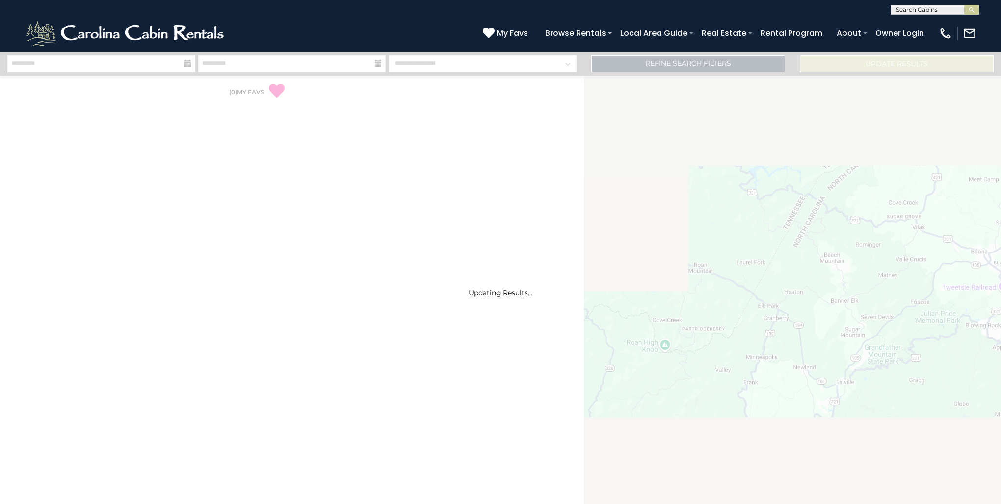
select select "*"
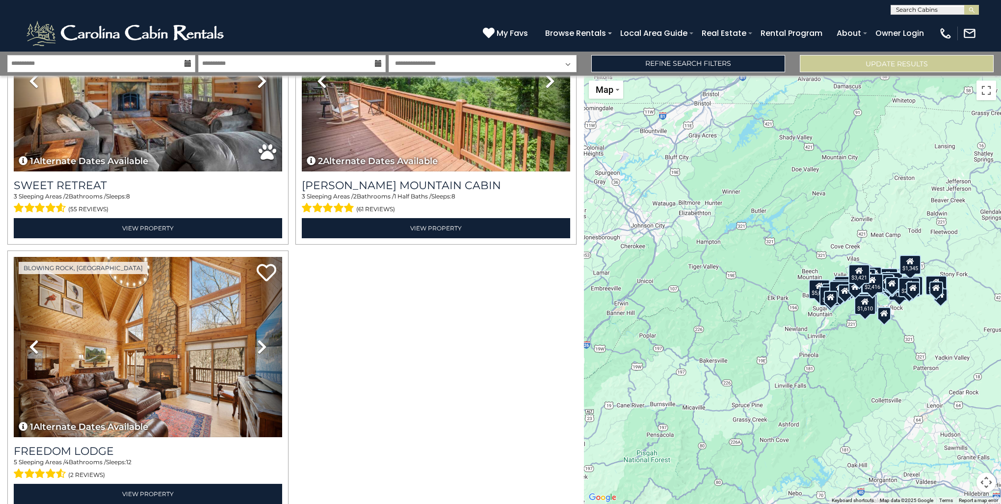
scroll to position [4366, 0]
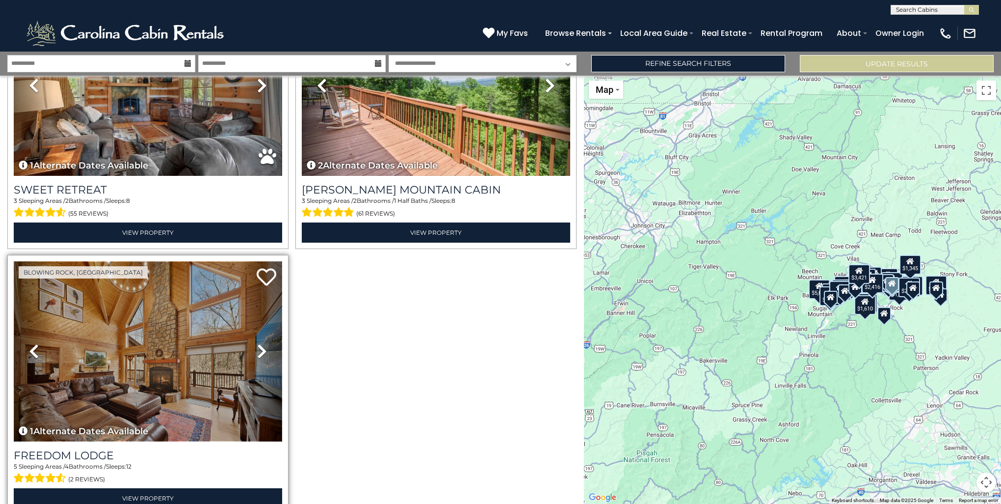
click at [143, 320] on img at bounding box center [148, 351] width 268 height 180
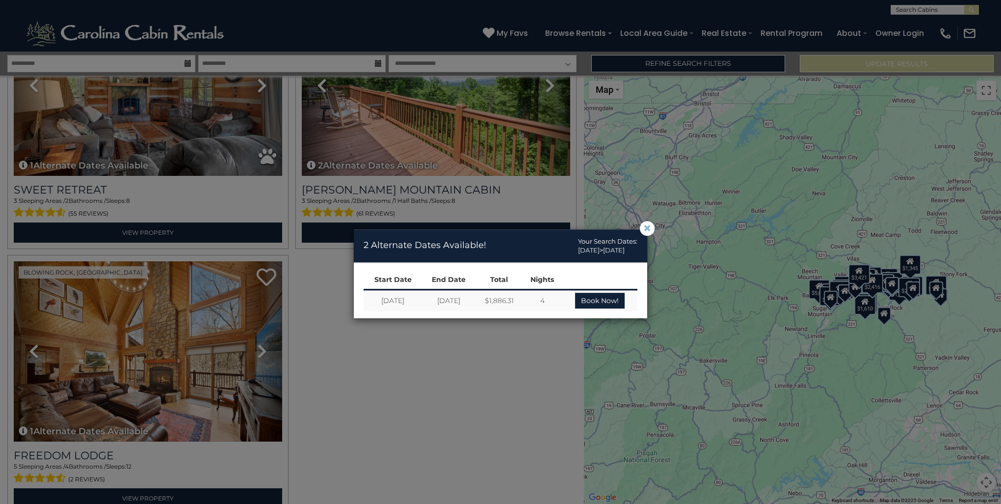
click at [650, 228] on span "×" at bounding box center [647, 228] width 9 height 0
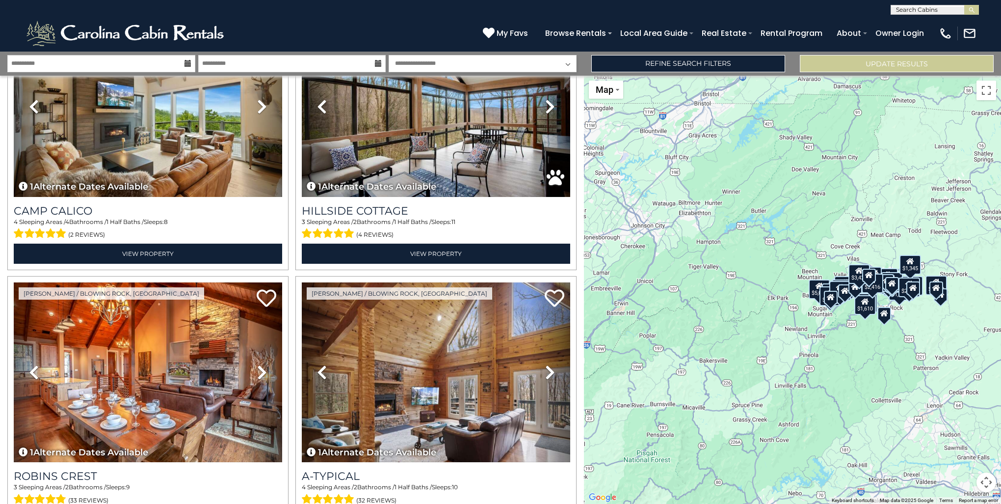
scroll to position [3287, 0]
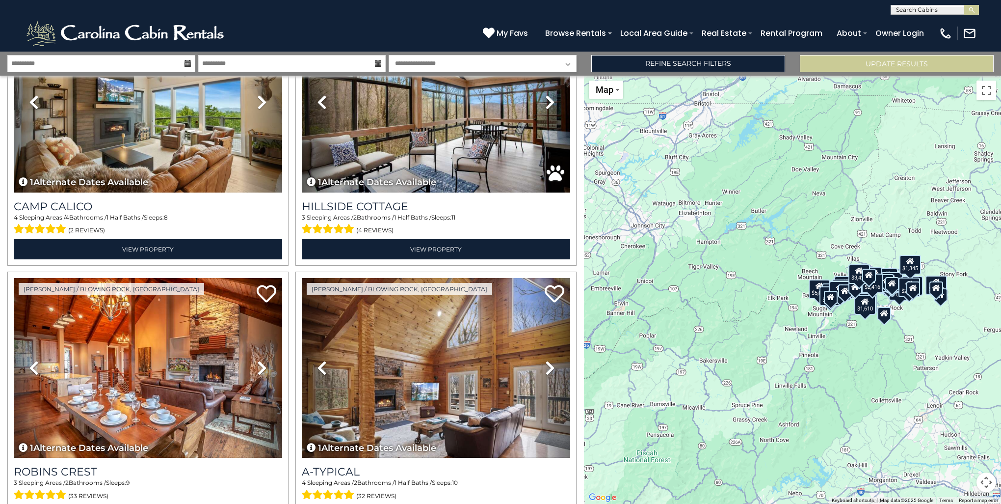
drag, startPoint x: 578, startPoint y: 374, endPoint x: 595, endPoint y: 337, distance: 40.4
click at [595, 337] on div "**********" at bounding box center [500, 278] width 1001 height 452
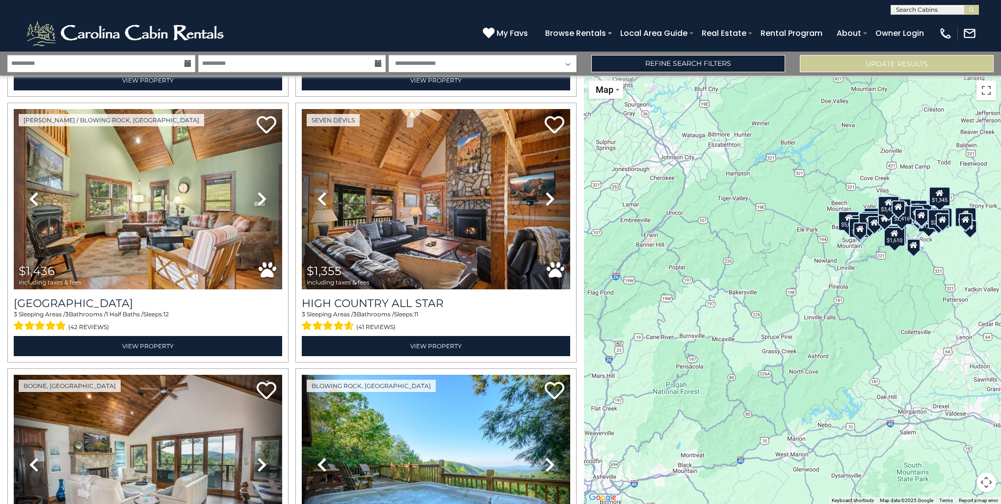
scroll to position [2074, 0]
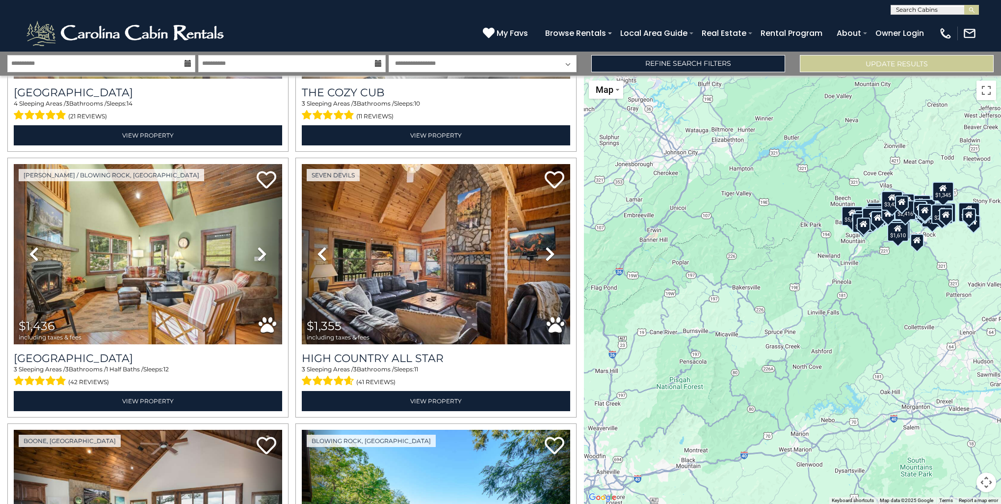
drag, startPoint x: 584, startPoint y: 355, endPoint x: 616, endPoint y: 281, distance: 81.1
click at [616, 281] on div "$2,416 $3,421 $5,084 $2,494 $2,370 $4,172 $3,342 $1,515 $1,734 $2,220 $2,122 $1…" at bounding box center [792, 290] width 417 height 428
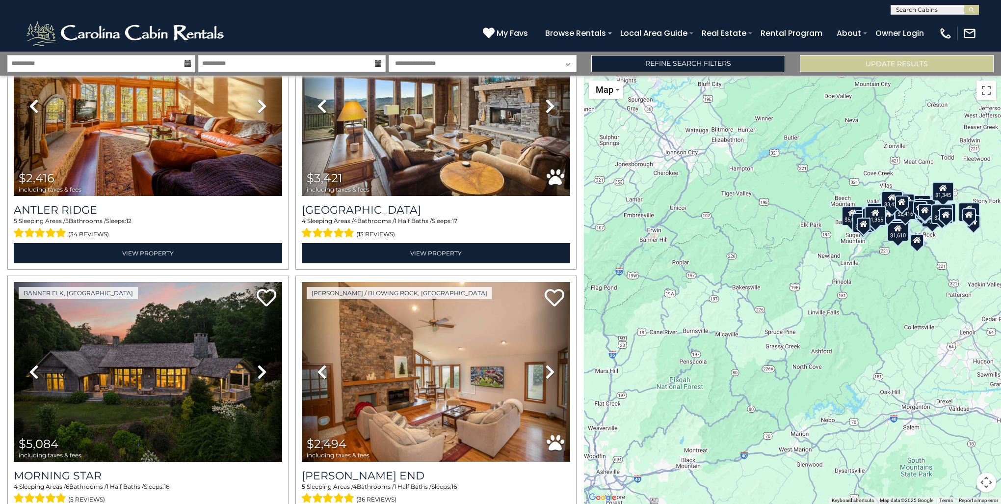
scroll to position [0, 0]
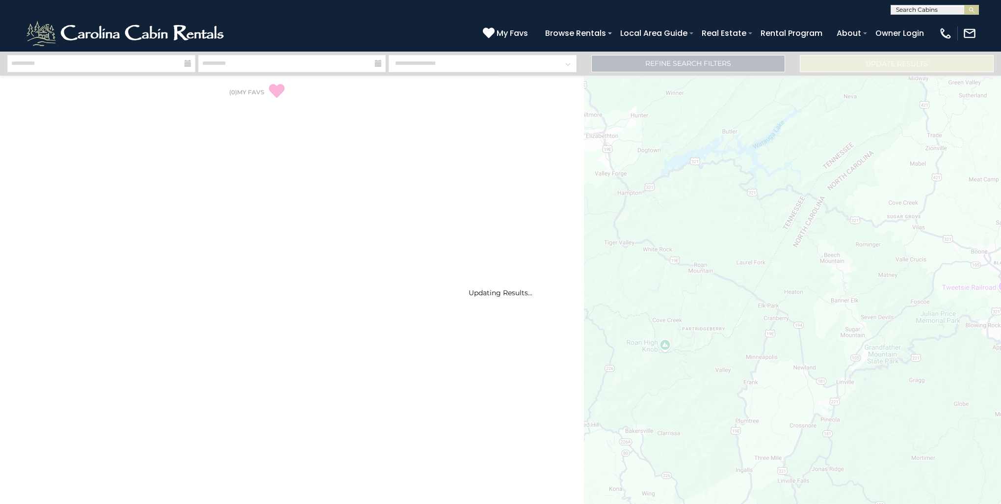
select select "*"
